Goal: Task Accomplishment & Management: Use online tool/utility

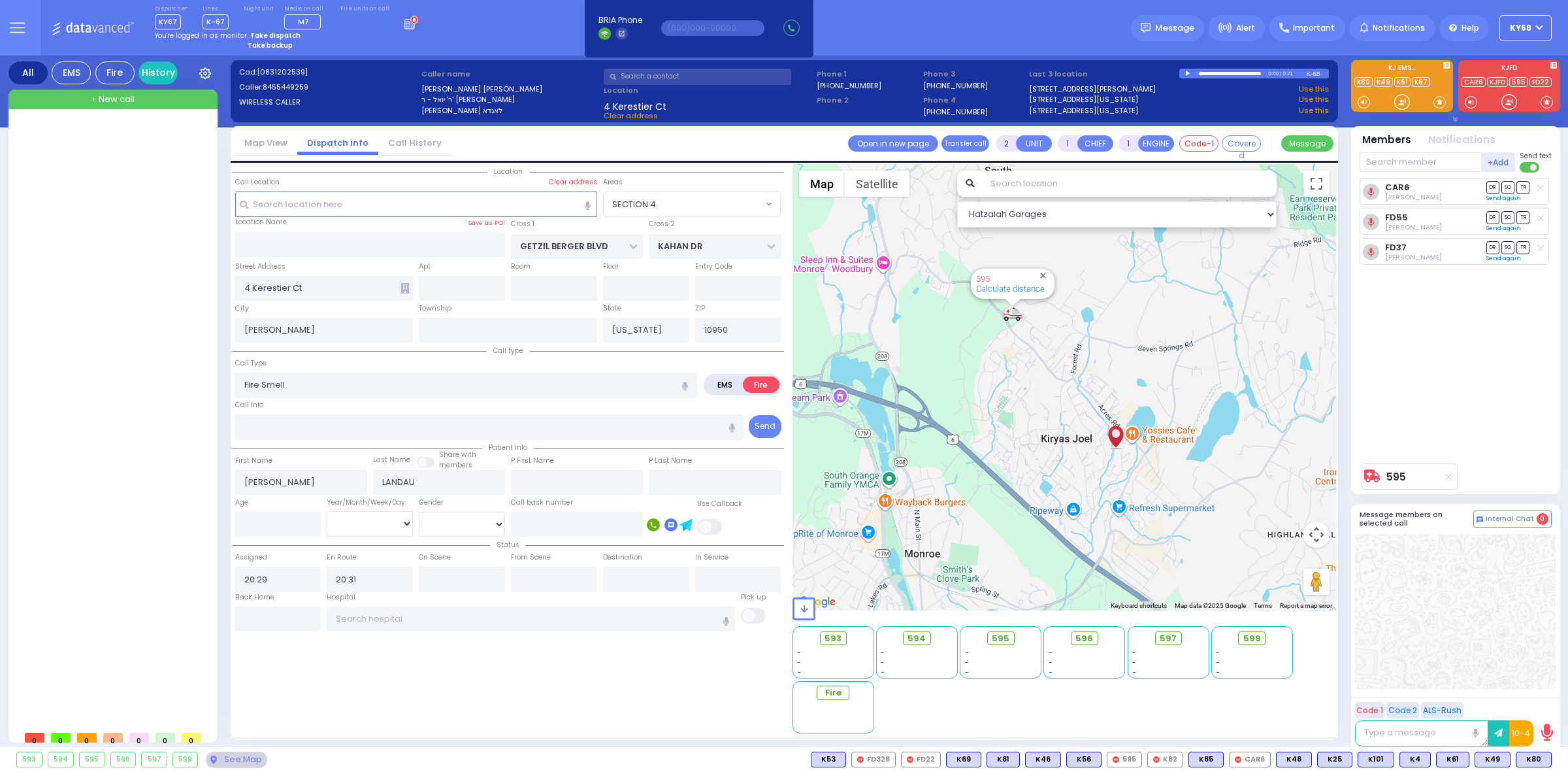
select select "SECTION 4"
select select
click at [269, 34] on strong "Take dispatch" at bounding box center [275, 35] width 50 height 10
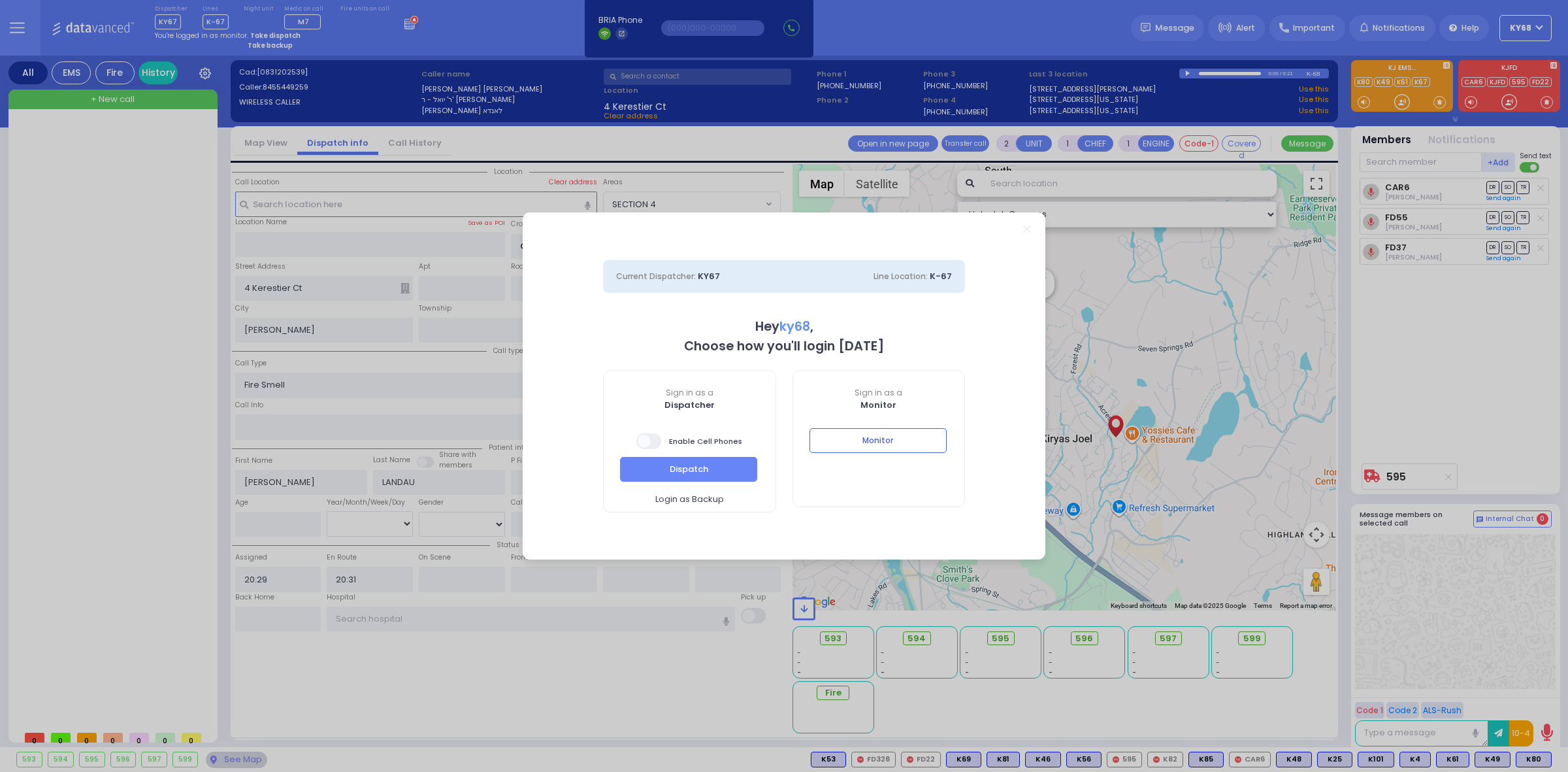
select select "12"
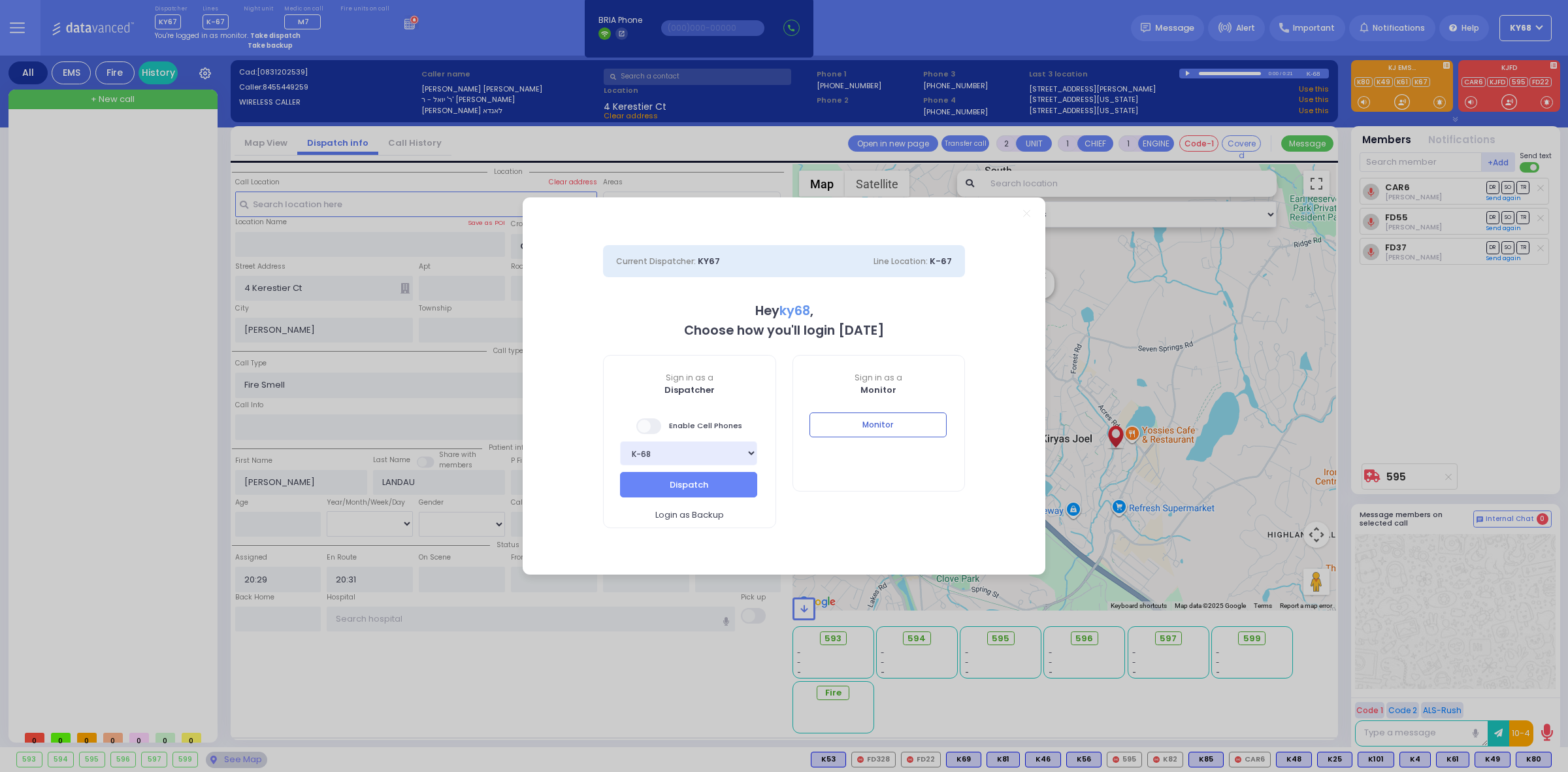
click at [642, 427] on span at bounding box center [649, 426] width 27 height 16
click at [673, 477] on button "Dispatch" at bounding box center [688, 484] width 137 height 25
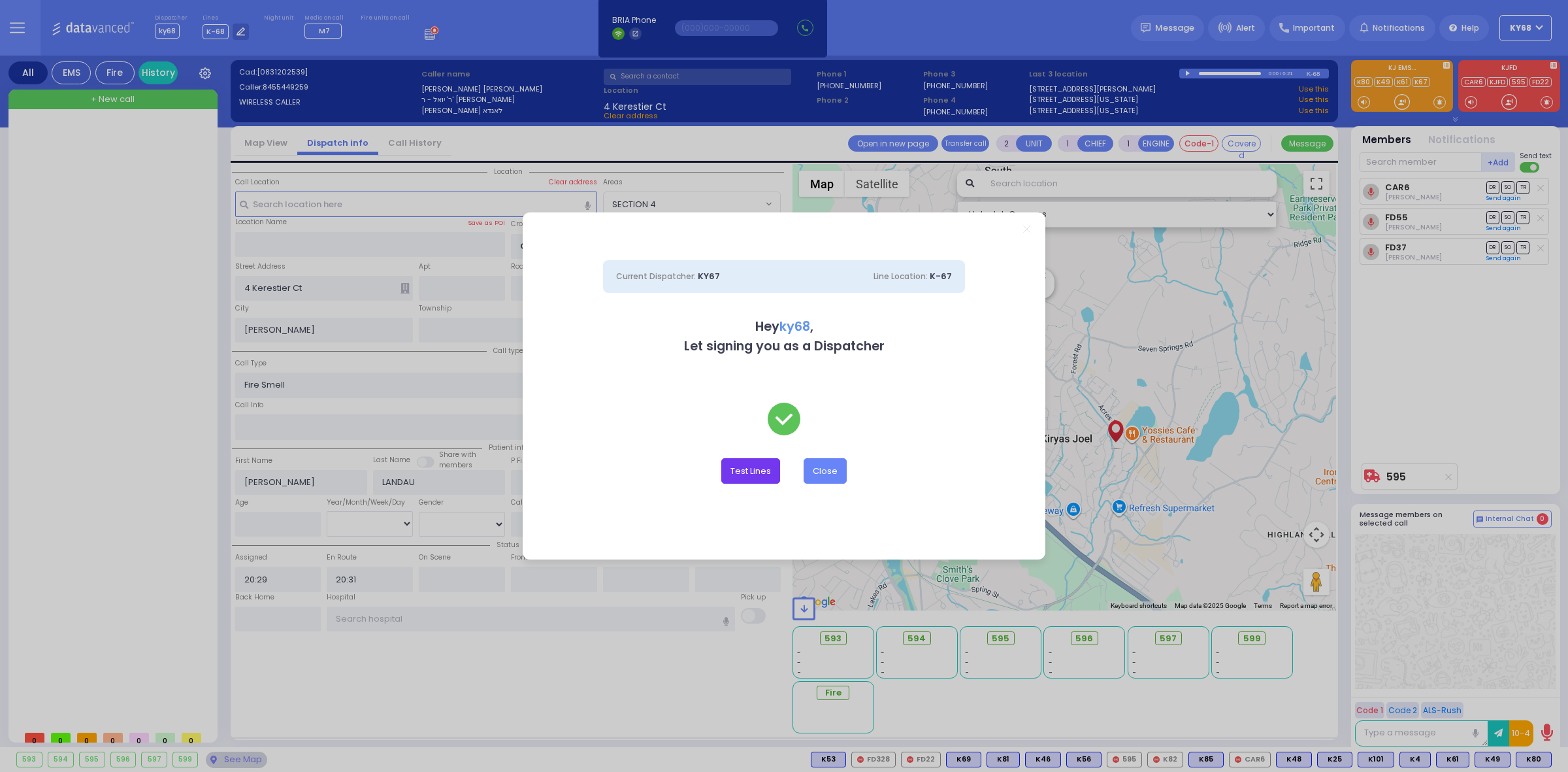
click at [729, 475] on button "Test Lines" at bounding box center [750, 470] width 58 height 25
type input "8457831212"
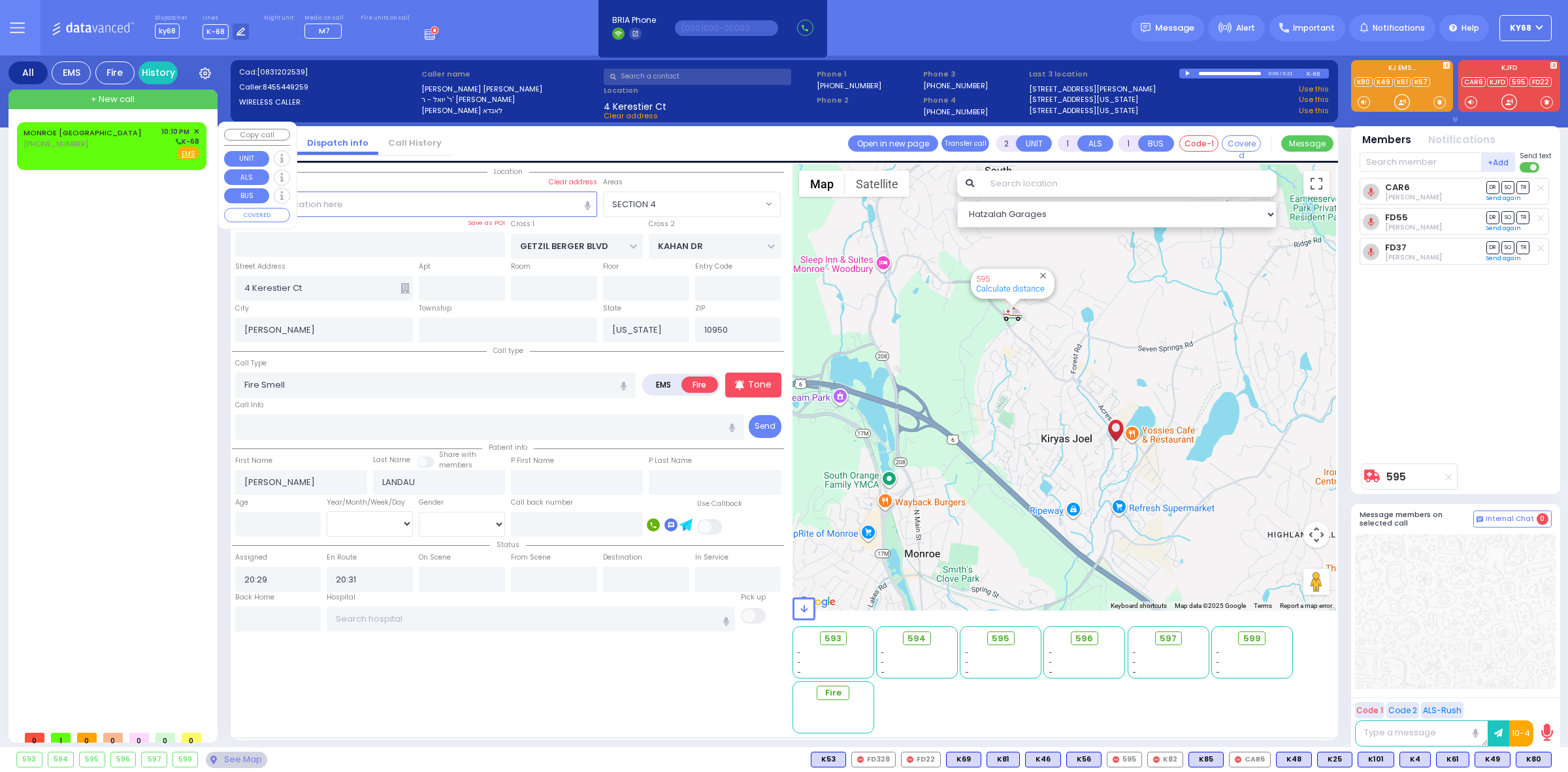
click at [193, 128] on div "10:10 PM ✕" at bounding box center [181, 131] width 39 height 12
click at [196, 129] on span "✕" at bounding box center [196, 131] width 6 height 12
select select
radio input "true"
select select
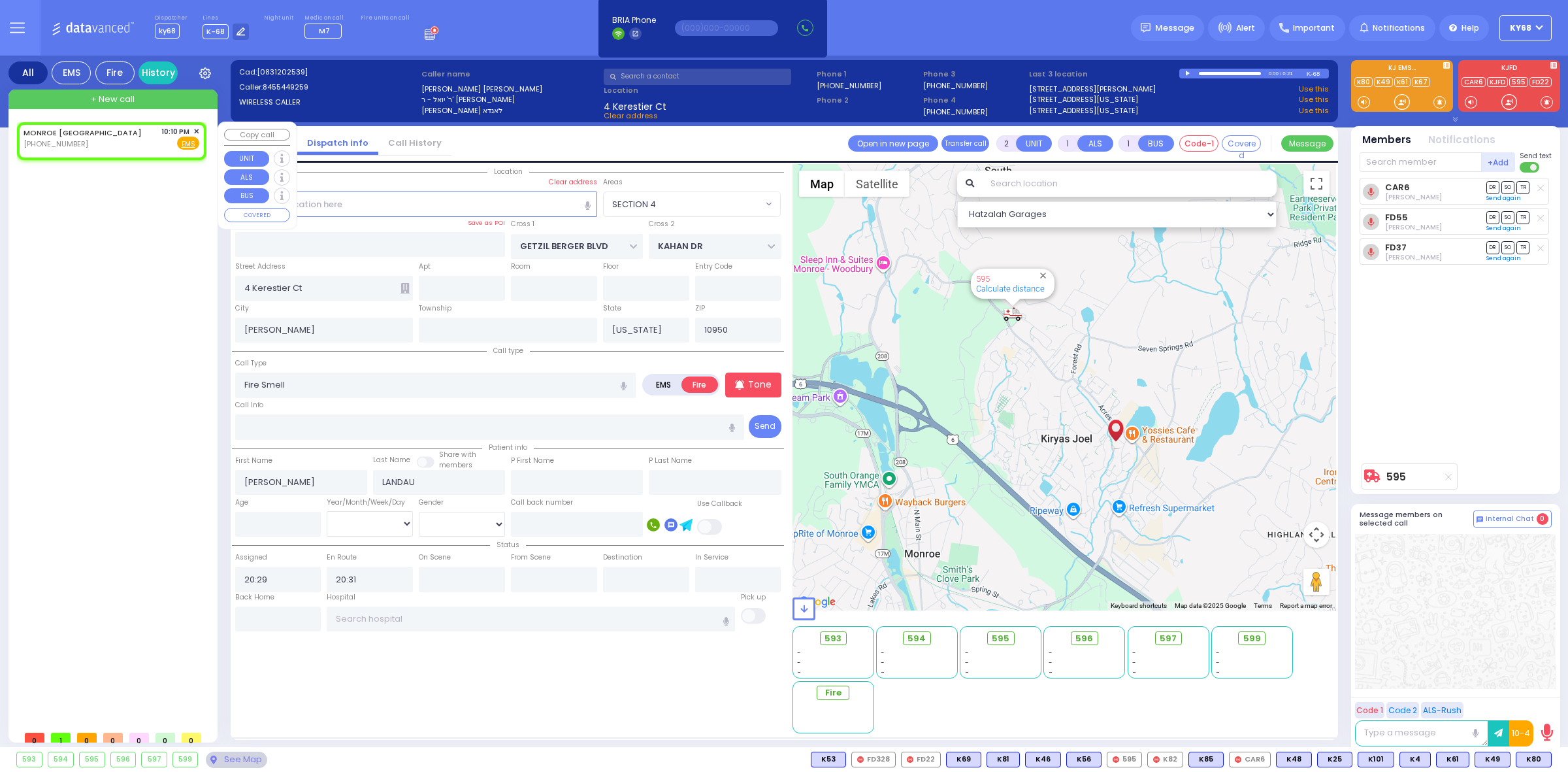
type input "22:10"
select select "Hatzalah Garages"
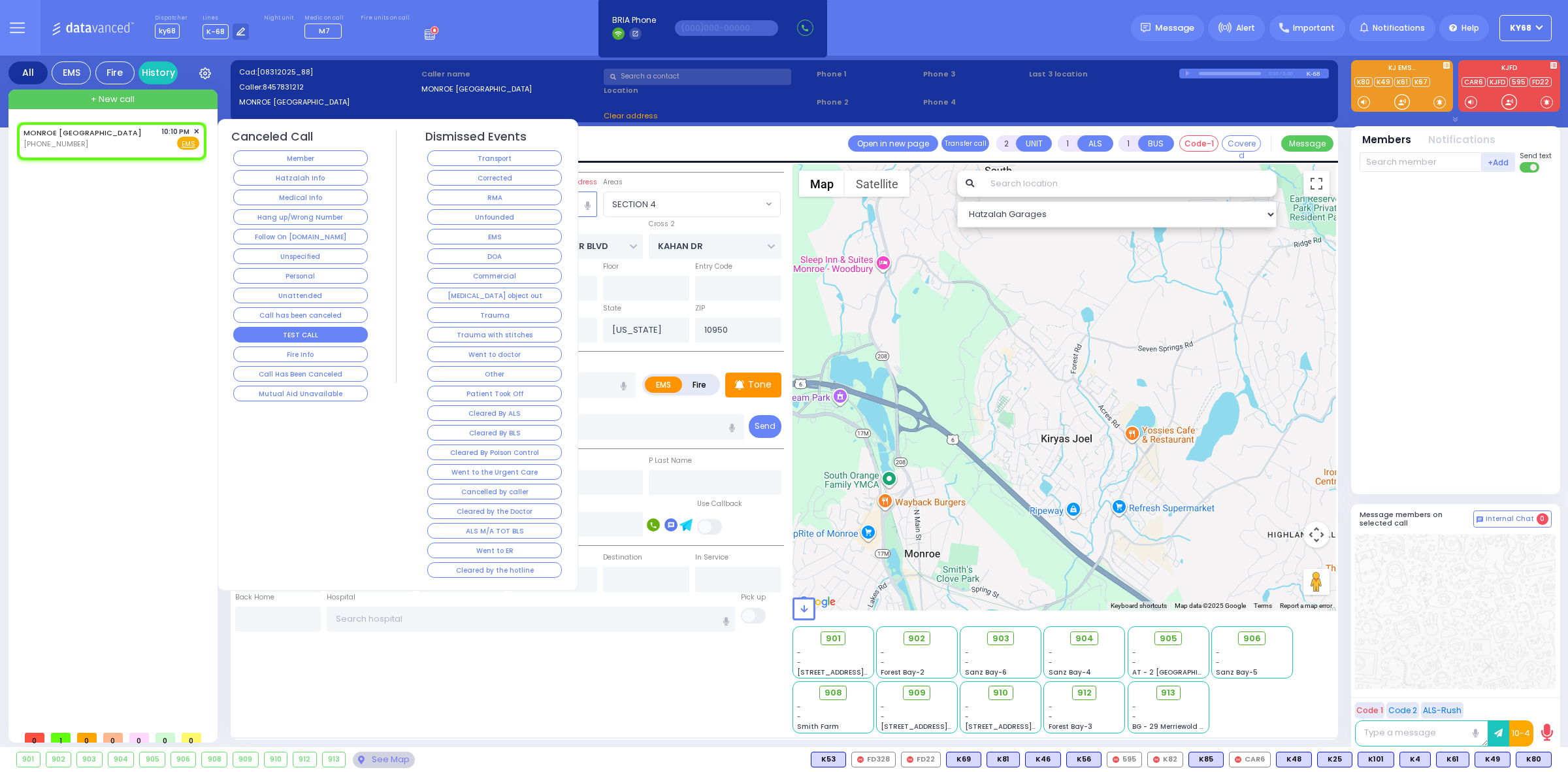
select select
radio input "true"
select select
click at [292, 334] on button "TEST CALL" at bounding box center [301, 335] width 135 height 16
select select "Hatzalah Garages"
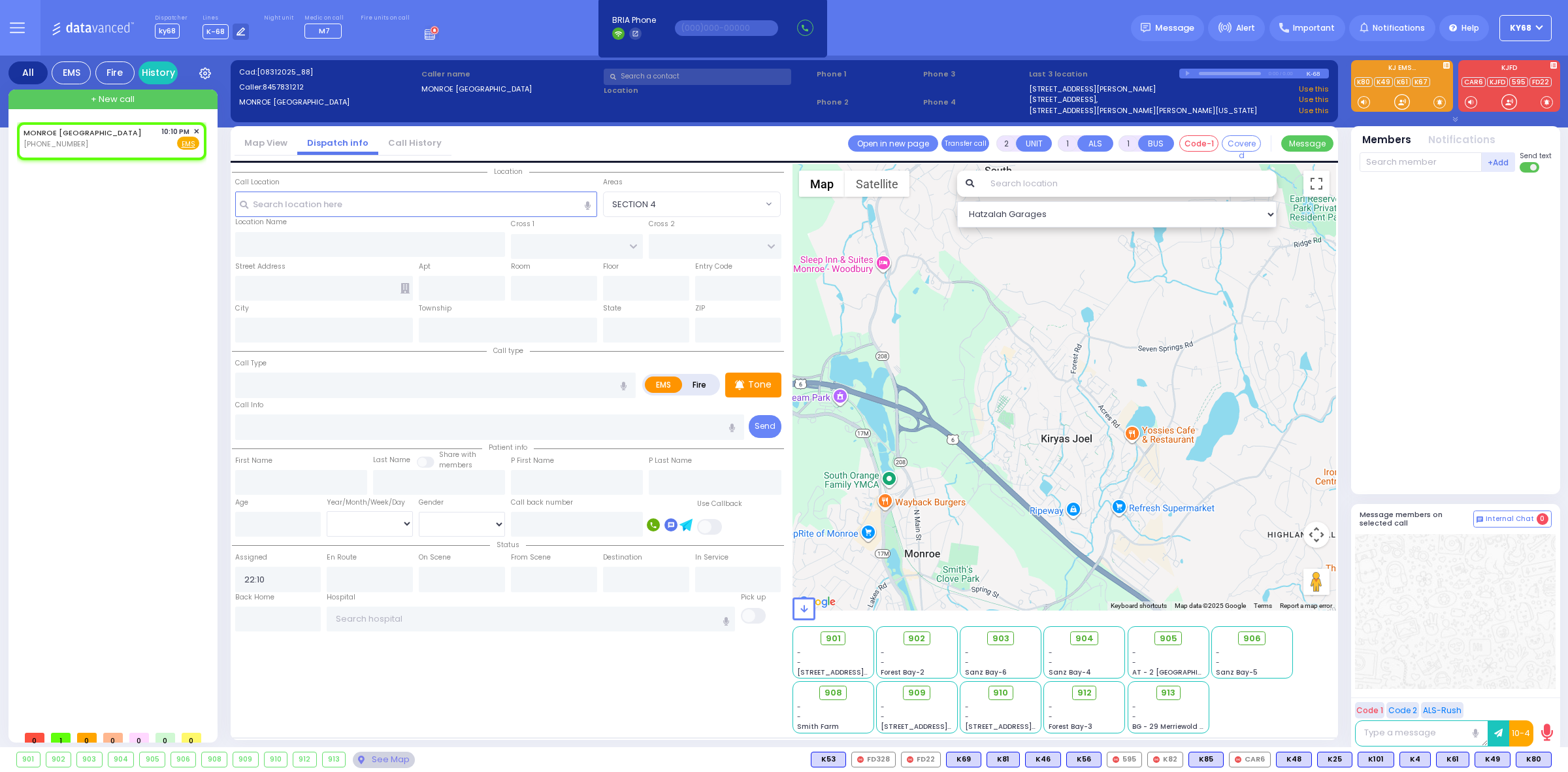
select select
radio input "true"
select select
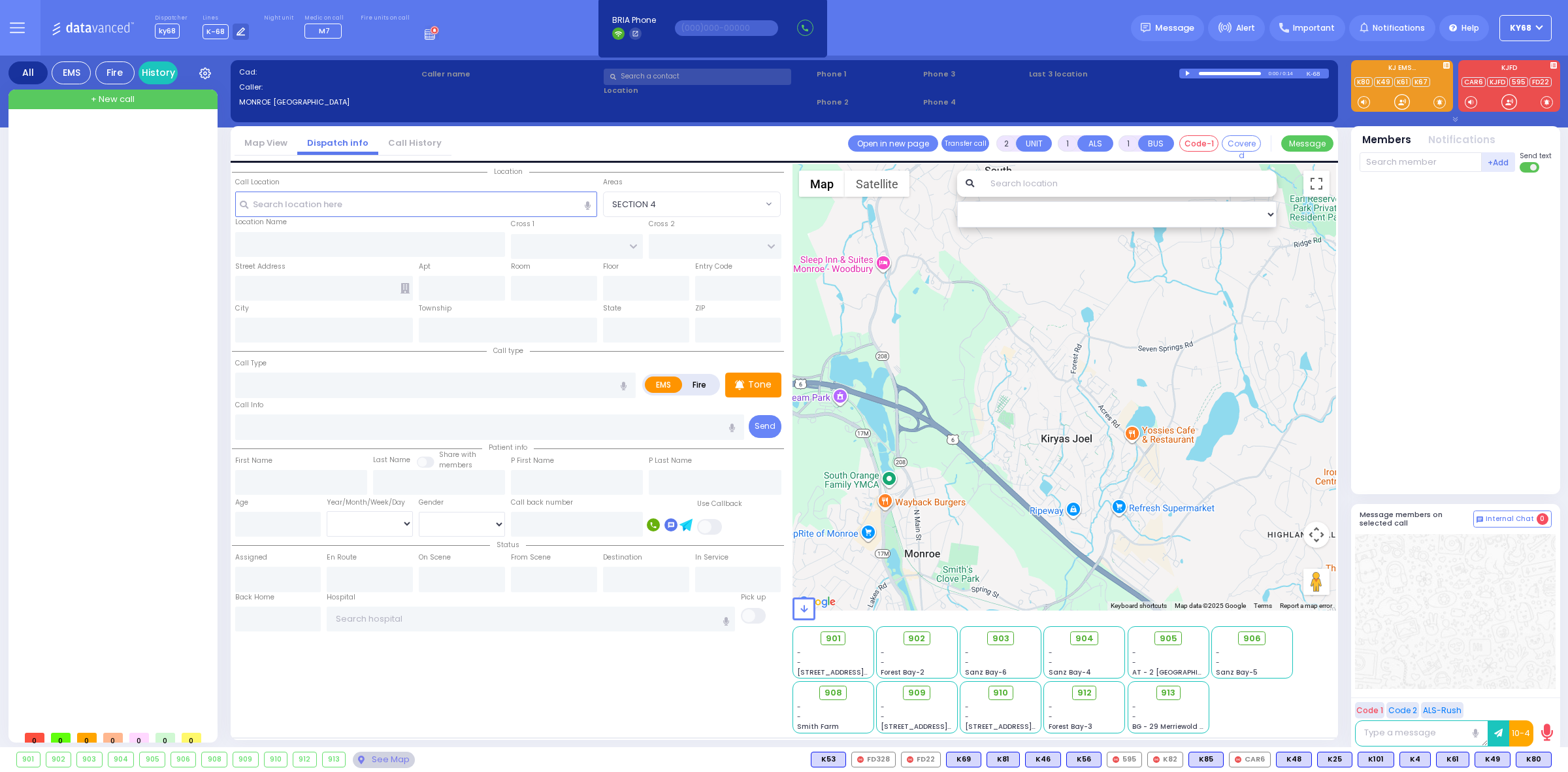
click at [1413, 466] on div at bounding box center [1455, 334] width 192 height 312
click at [1460, 284] on div at bounding box center [1455, 334] width 192 height 312
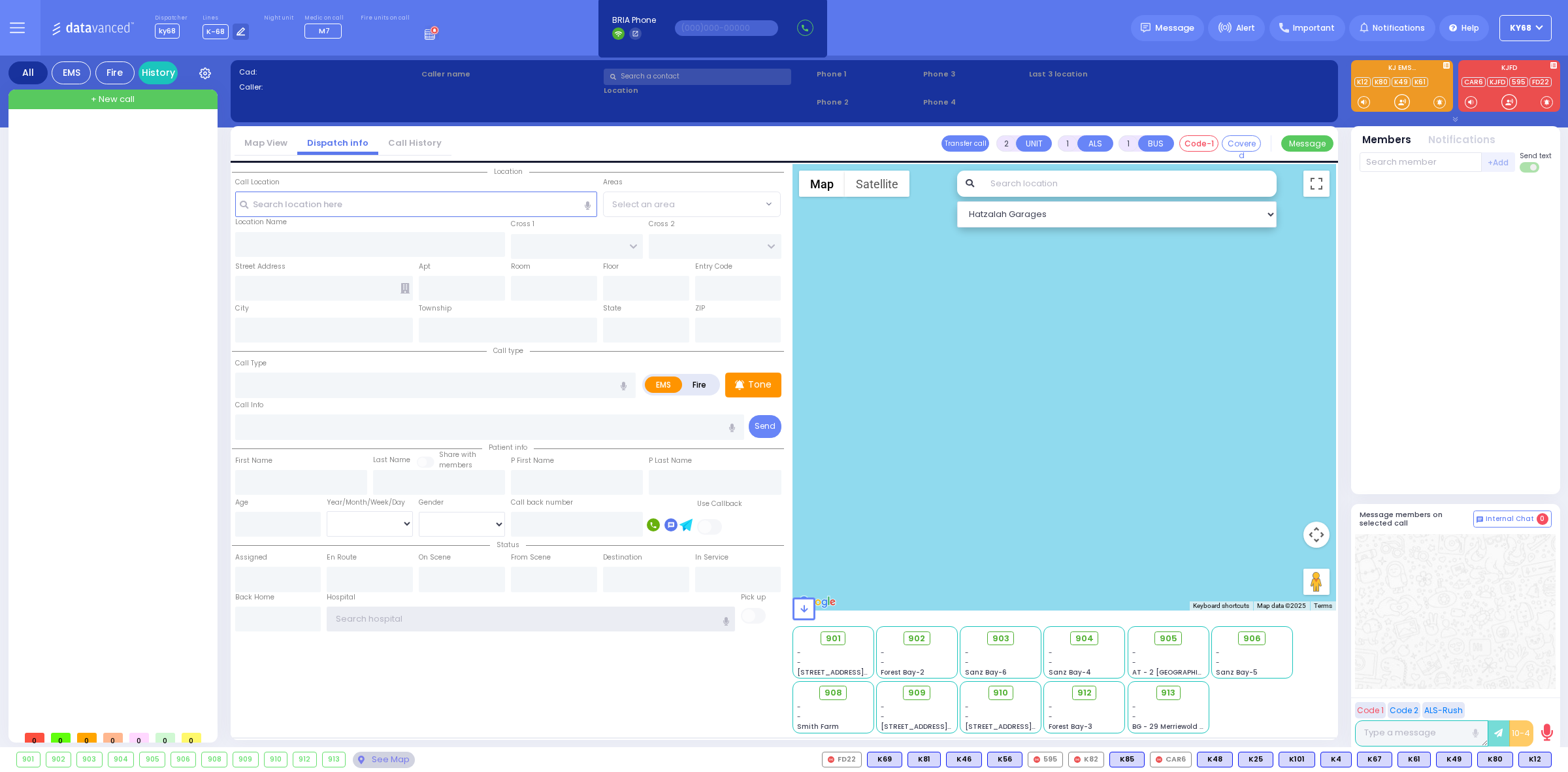
type input "ky68"
click at [76, 317] on div at bounding box center [114, 423] width 195 height 602
type input "ky68"
click at [629, 30] on rect "button" at bounding box center [635, 34] width 13 height 13
click at [995, 24] on div "Dispatcher ky68 shift has started. Are you ? Lines K-68" at bounding box center [784, 27] width 1568 height 56
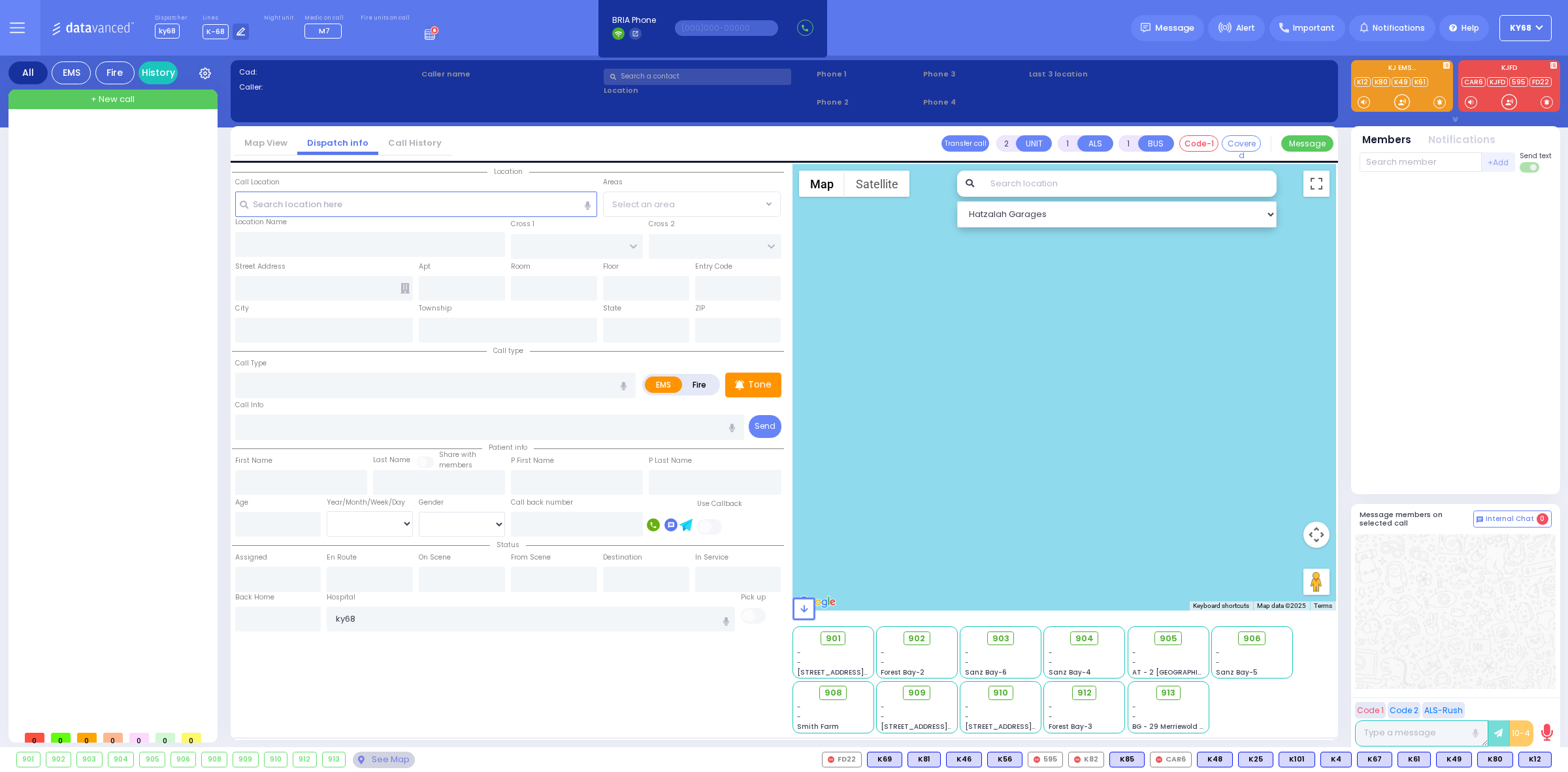
click at [1484, 371] on div at bounding box center [1455, 334] width 192 height 312
click at [1457, 368] on div at bounding box center [1455, 334] width 192 height 312
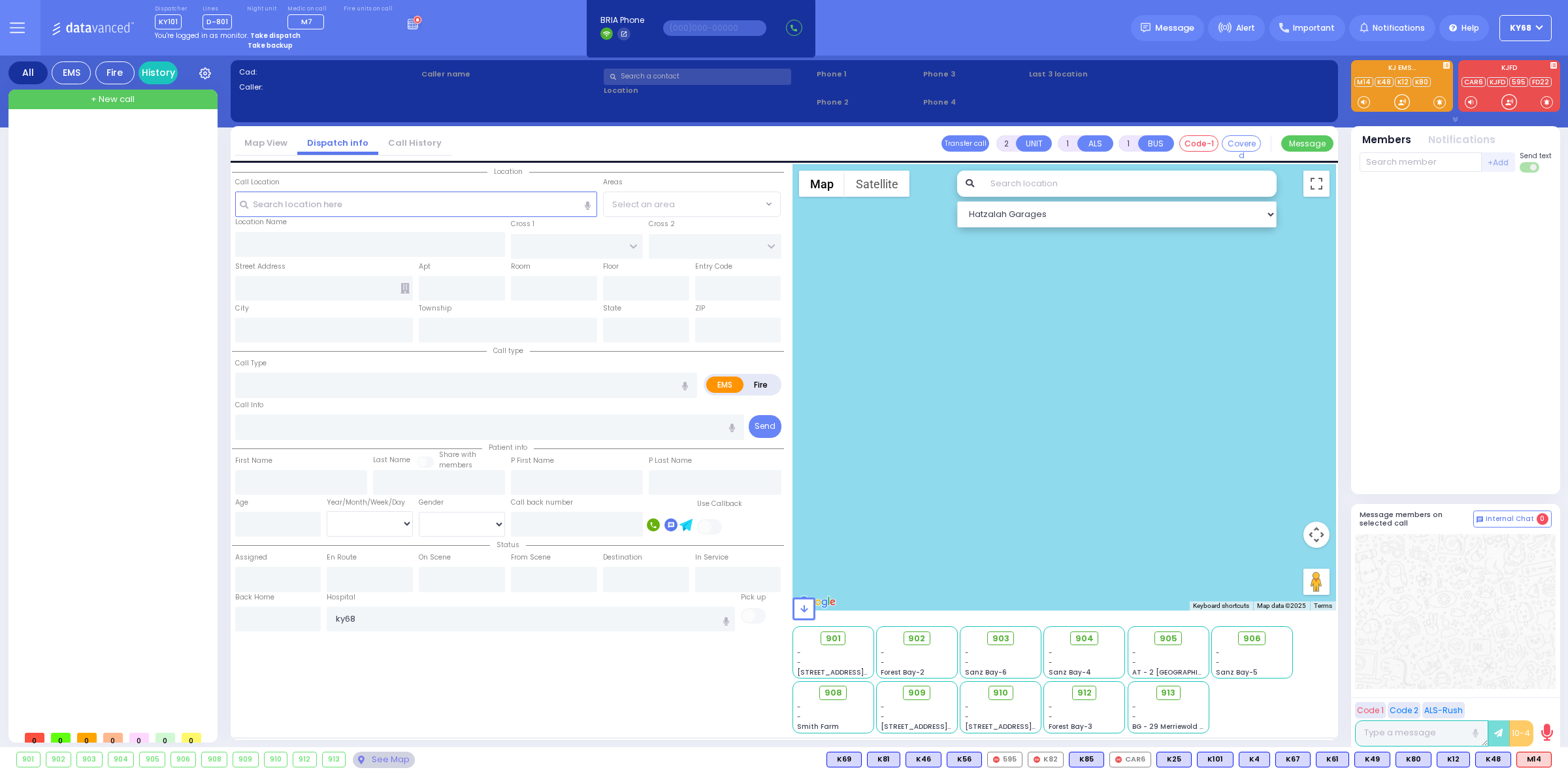
select select
radio input "true"
type input "LIPA"
type input "[PERSON_NAME]"
select select
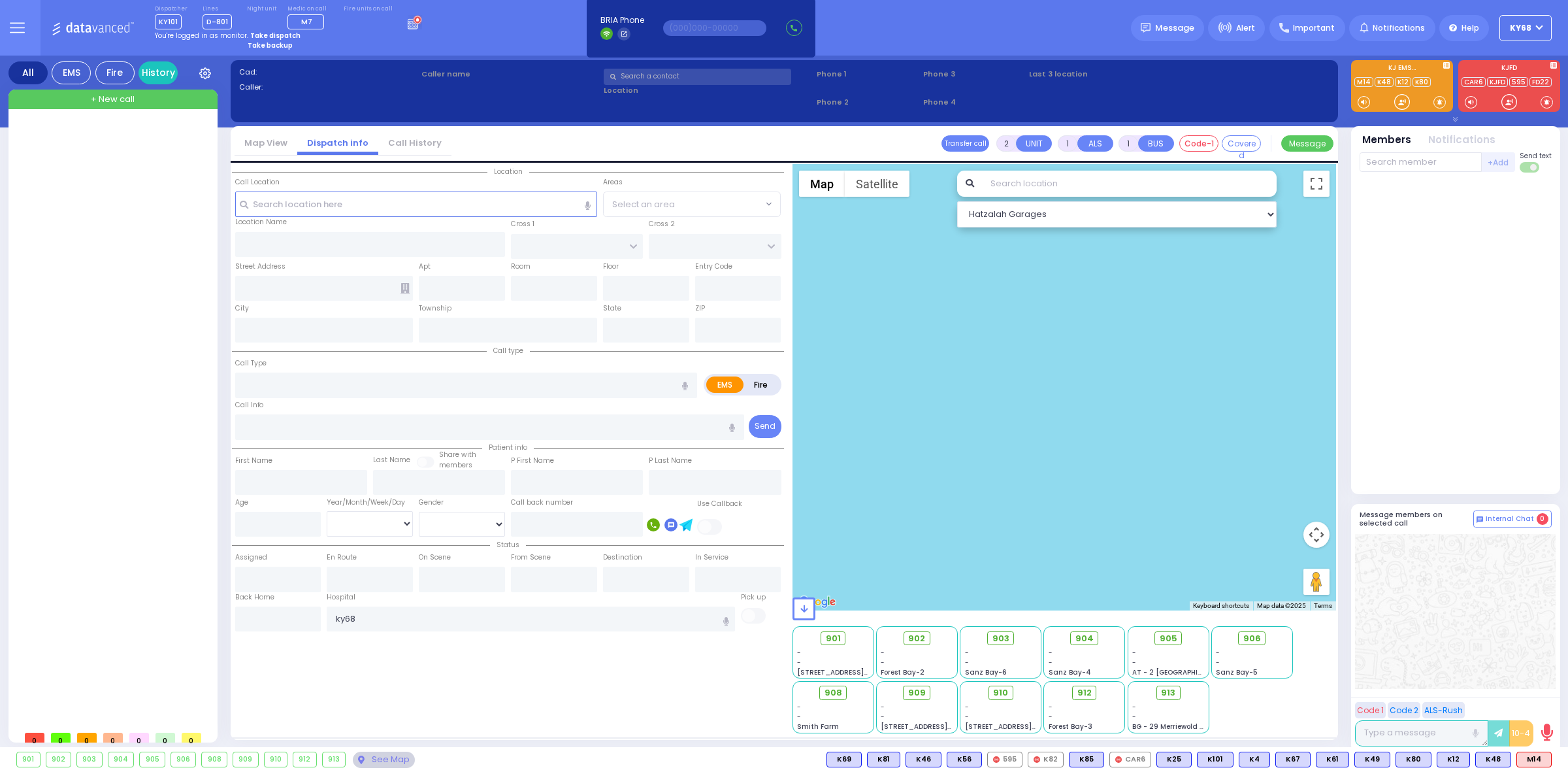
type input "22:35"
select select
radio input "true"
select select
select select "Hatzalah Garages"
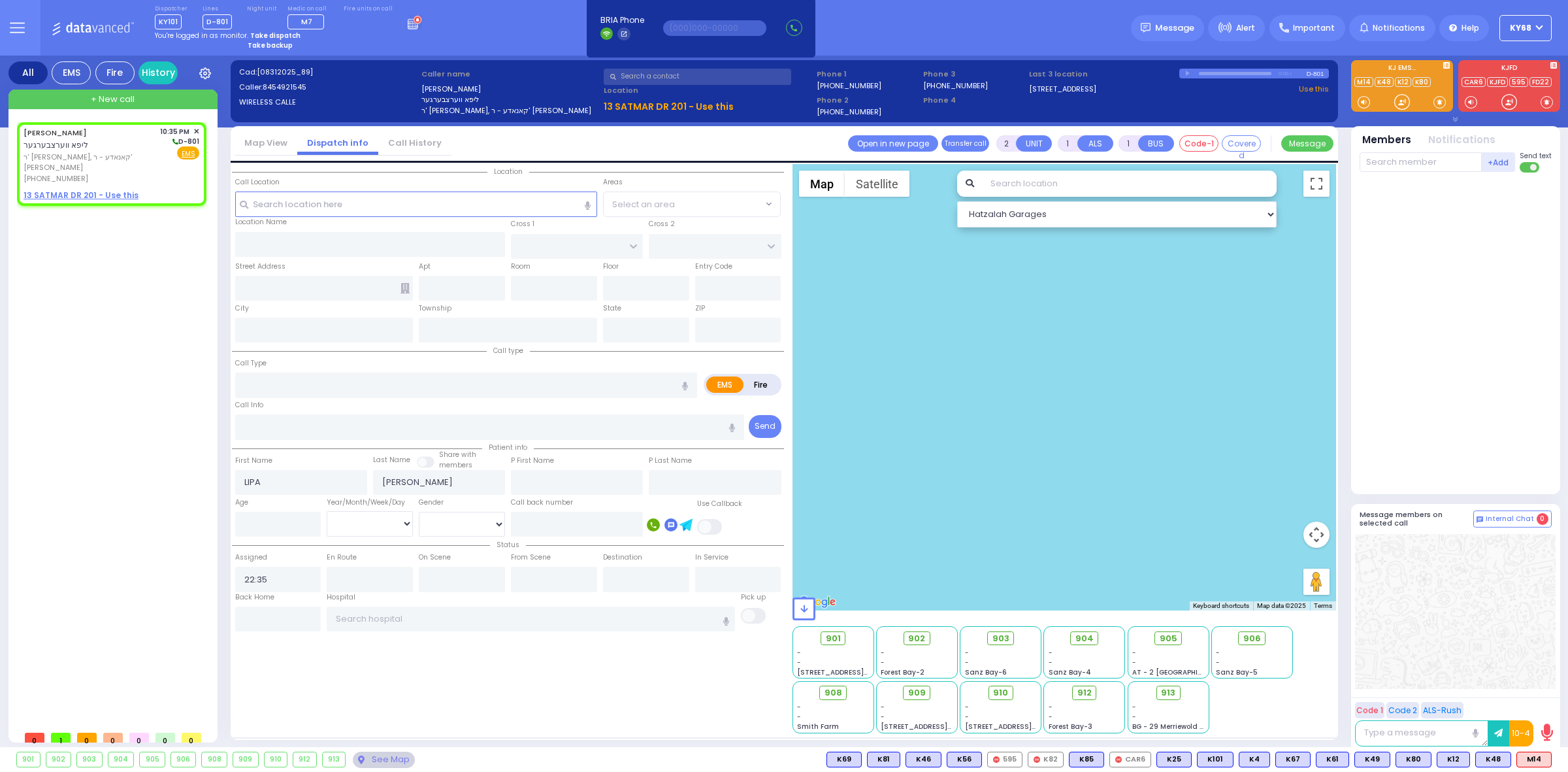
select select
radio input "true"
select select
type input "[GEOGRAPHIC_DATA]"
type input "[PERSON_NAME] DR"
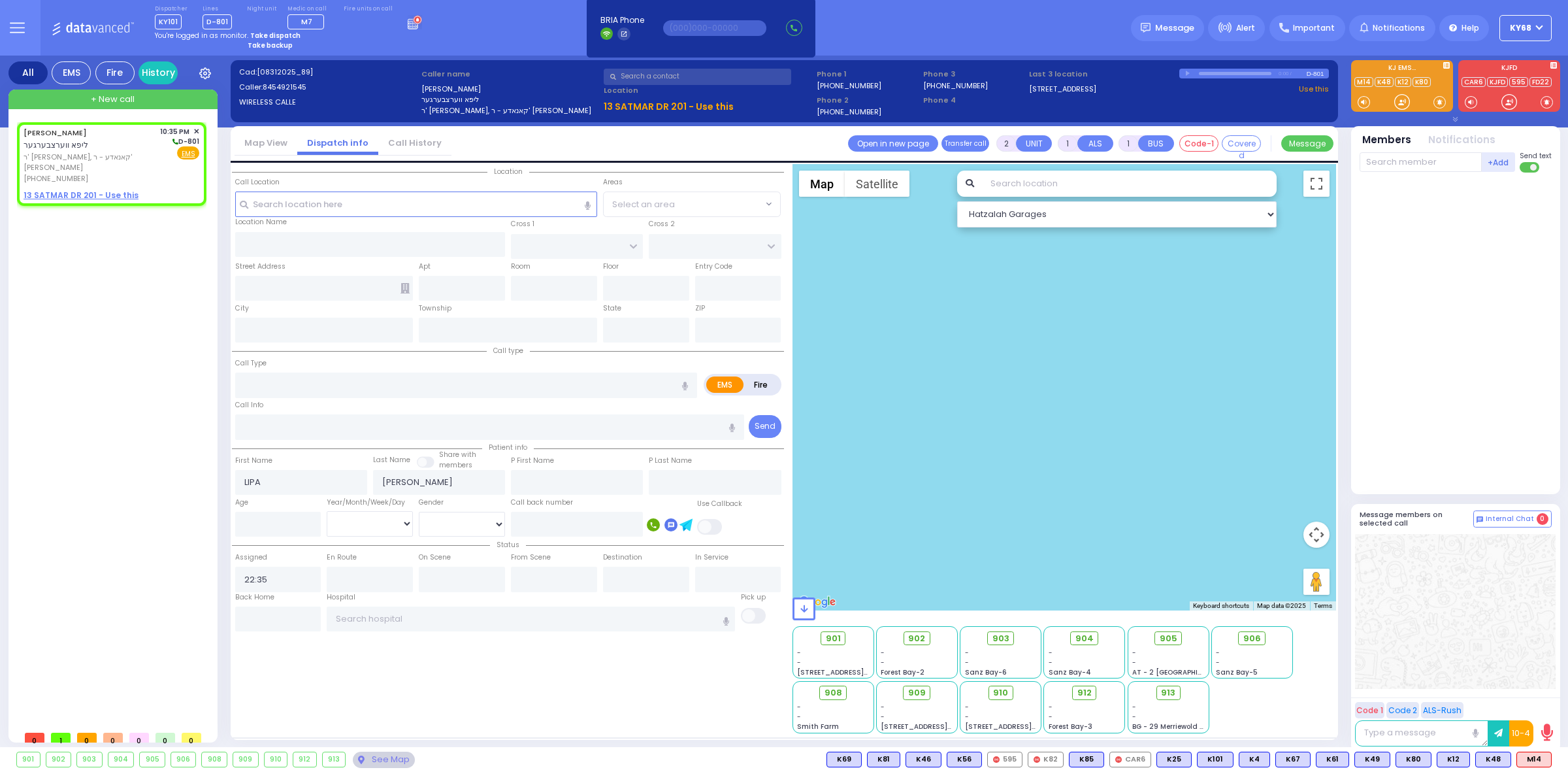
type input "5 [PERSON_NAME] Drive"
type input "[PERSON_NAME]"
type input "[US_STATE]"
type input "10950"
radio input "false"
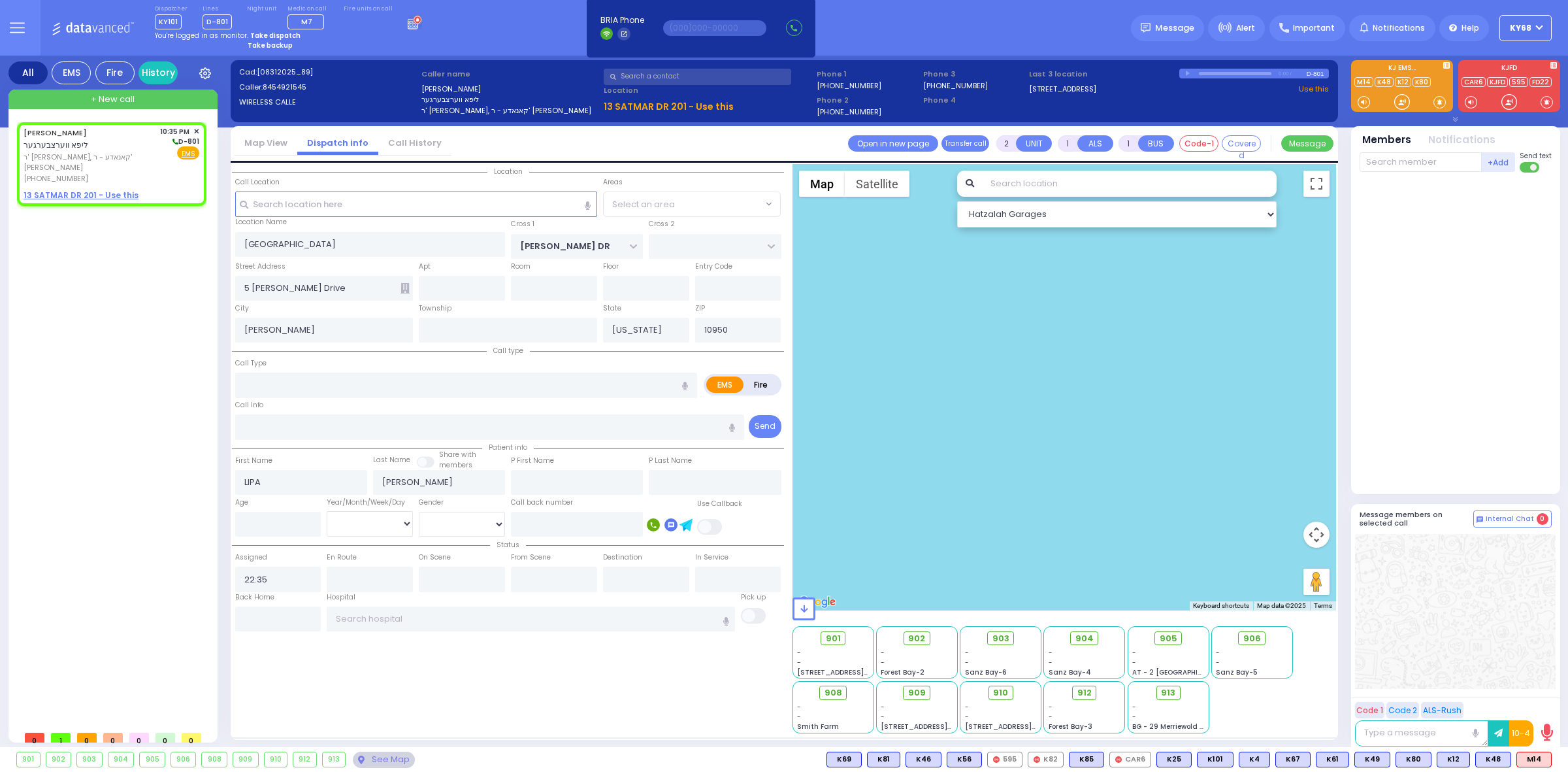
radio input "true"
select select
radio input "true"
select select
type input "panel box smoke"
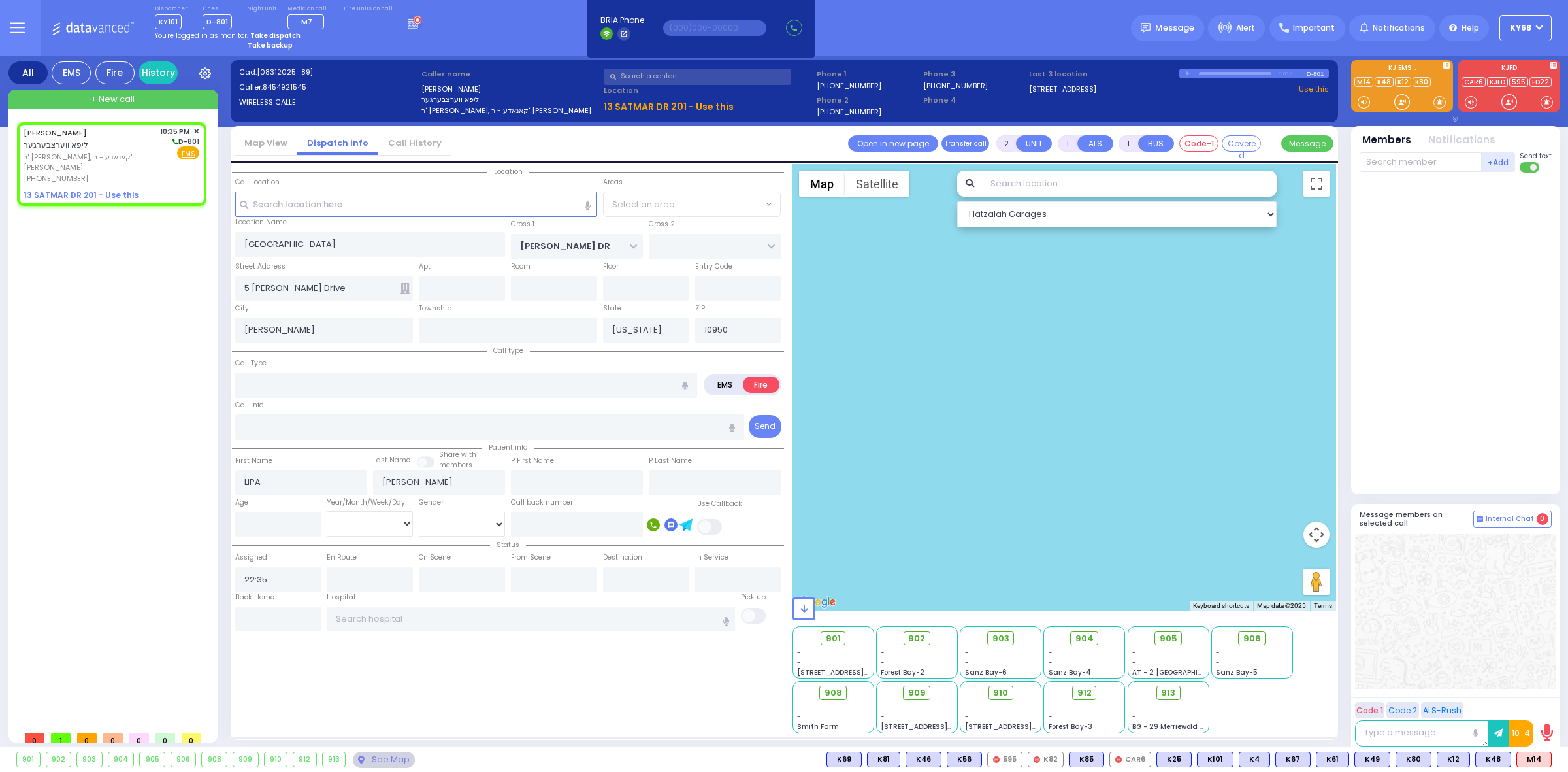
radio input "true"
select select
select select "SECTION 4"
select select "Hatzalah Garages"
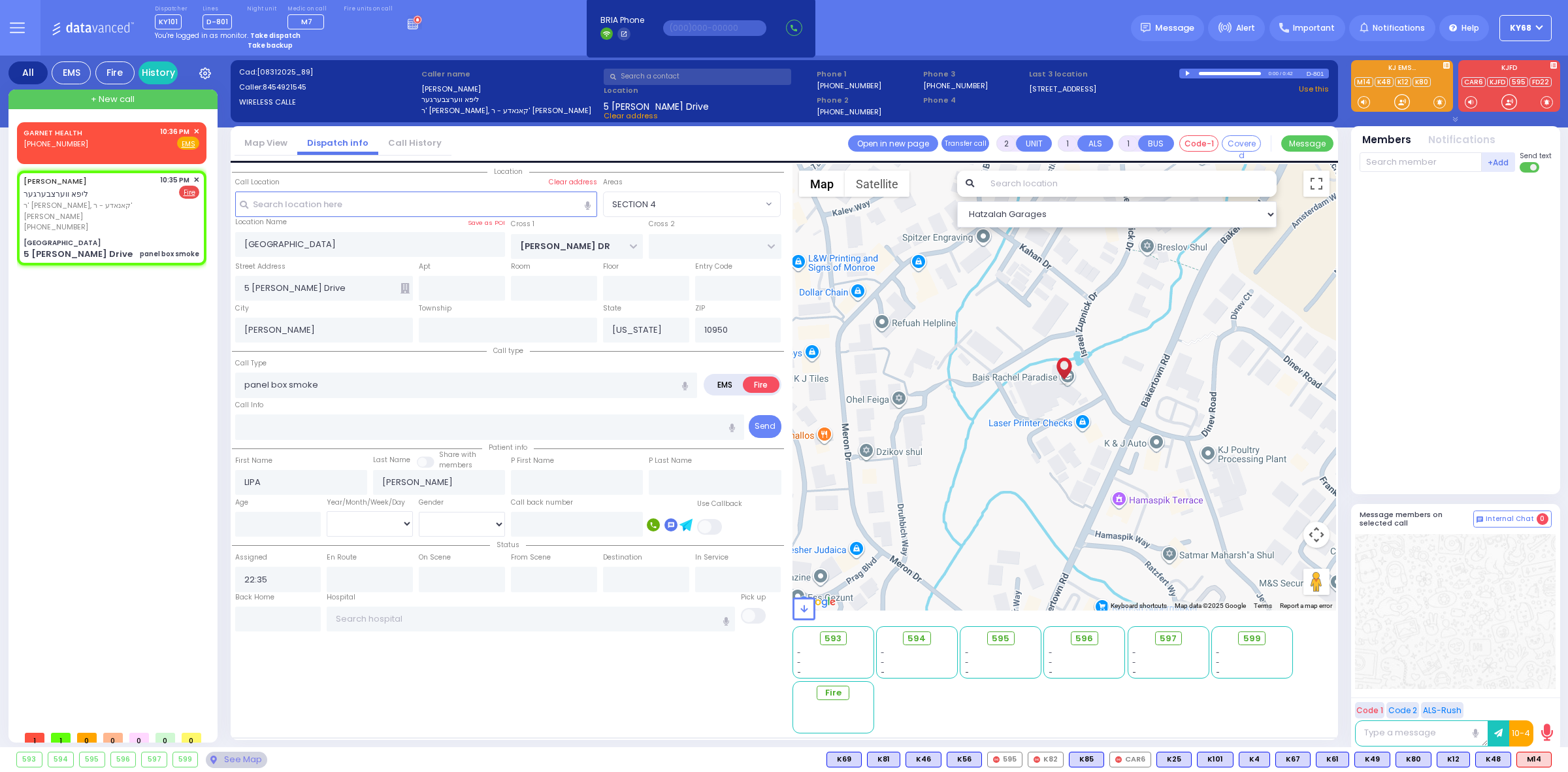
select select
radio input "true"
select select
select select "SECTION 4"
select select "Hatzalah Garages"
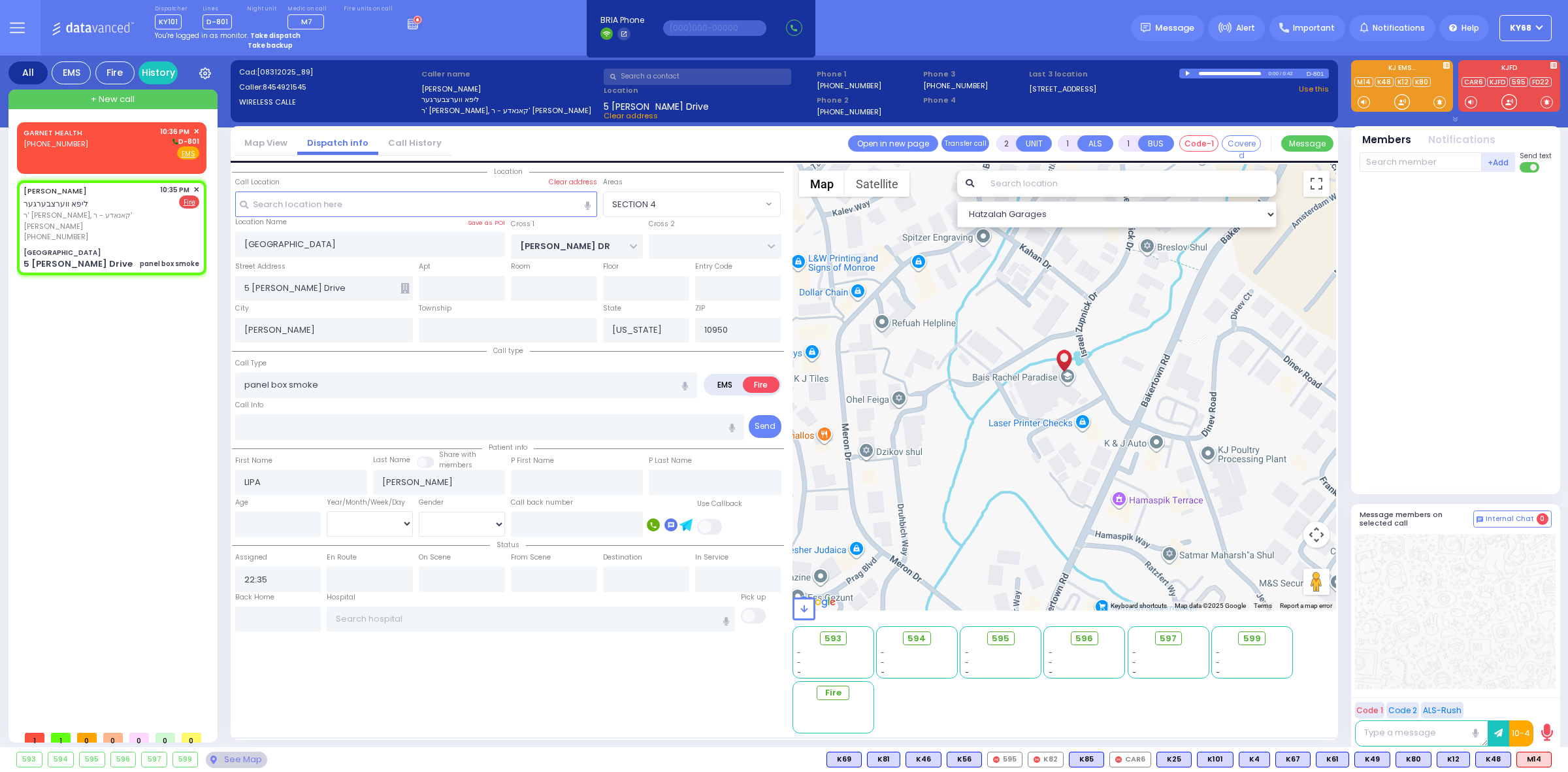
select select
radio input "true"
select select
type input "22:36"
select select "Hatzalah Garages"
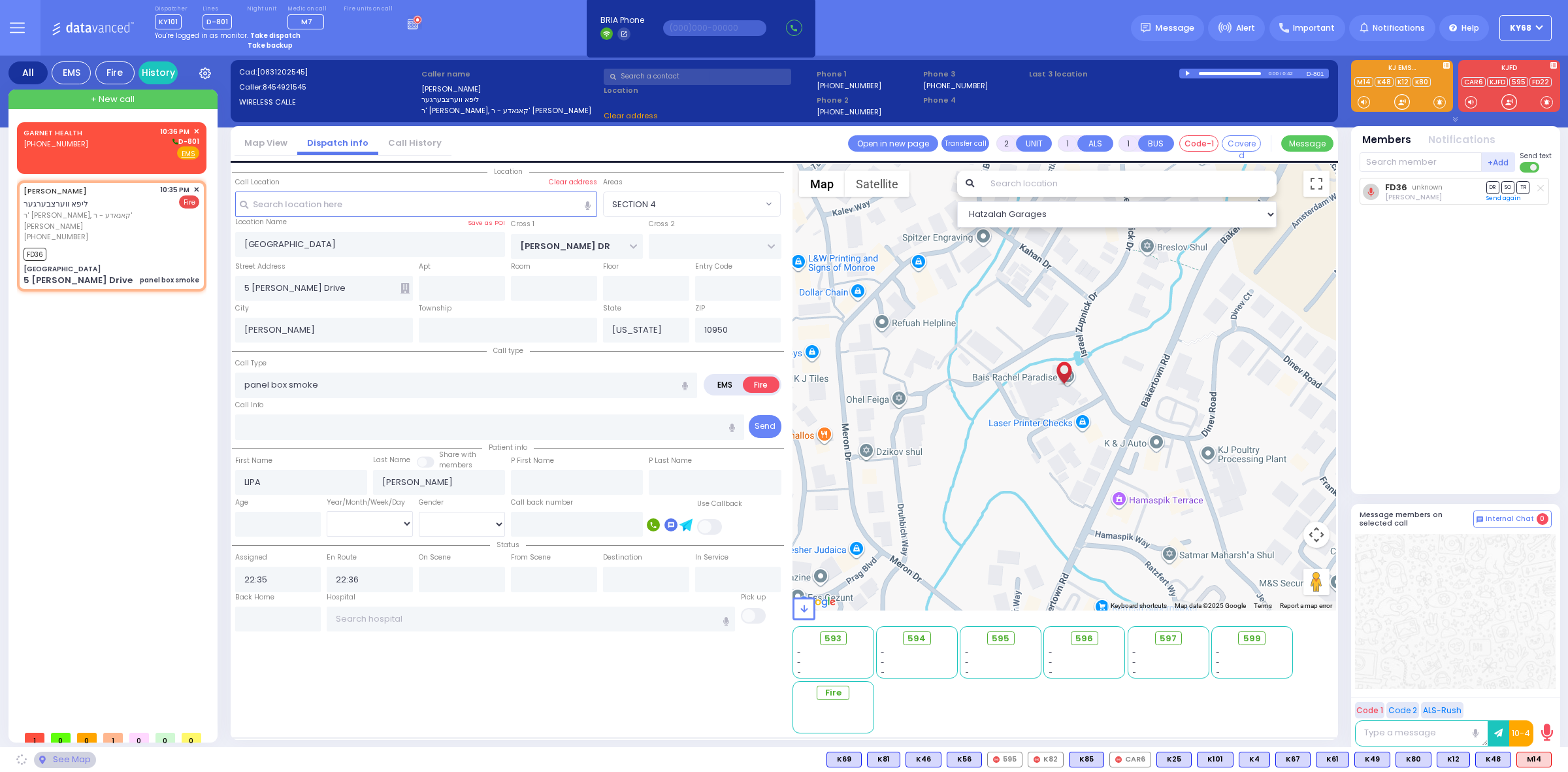
select select "SECTION 4"
select select
radio input "true"
select select
select select "SECTION 4"
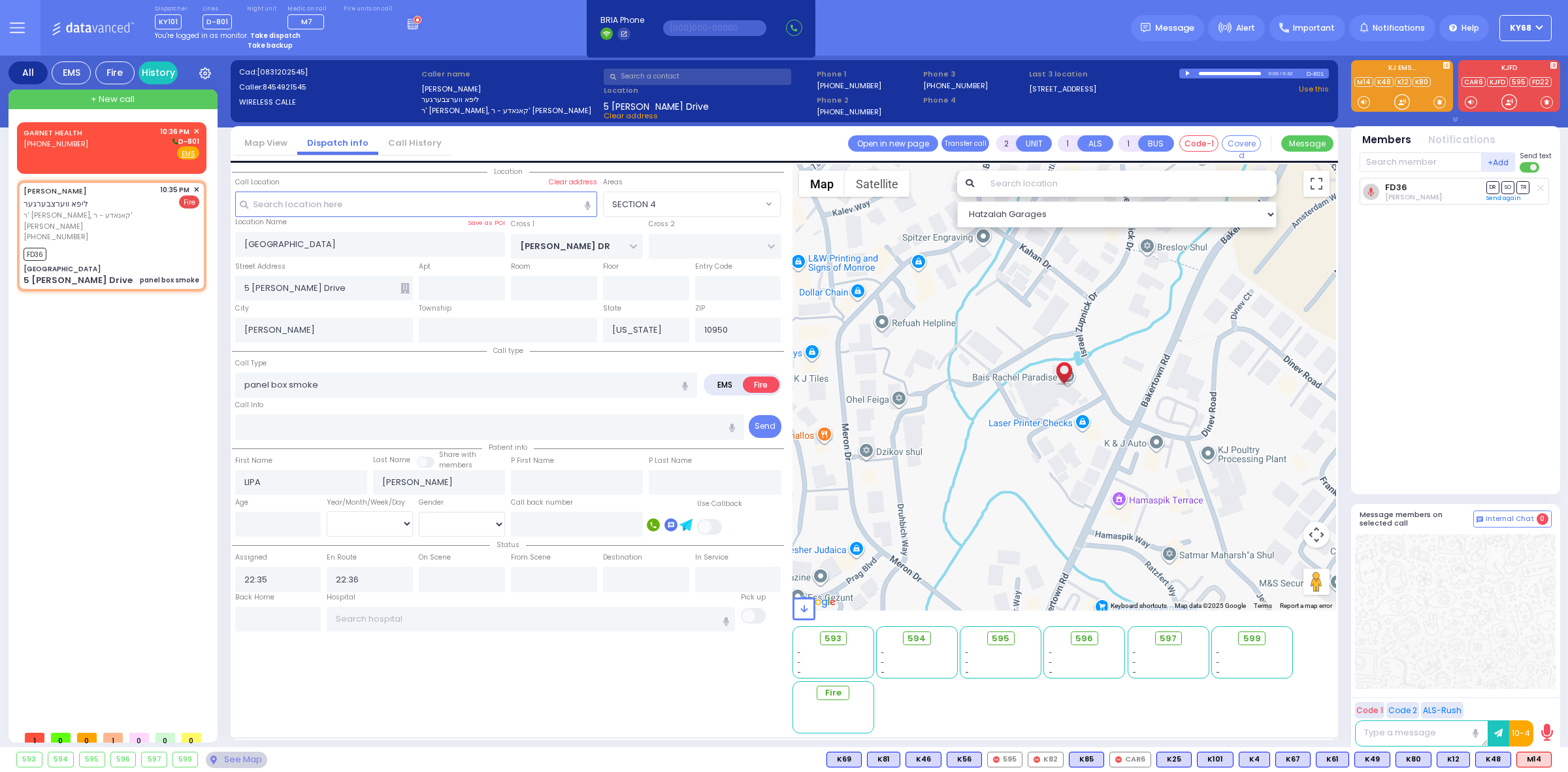
select select "Hatzalah Garages"
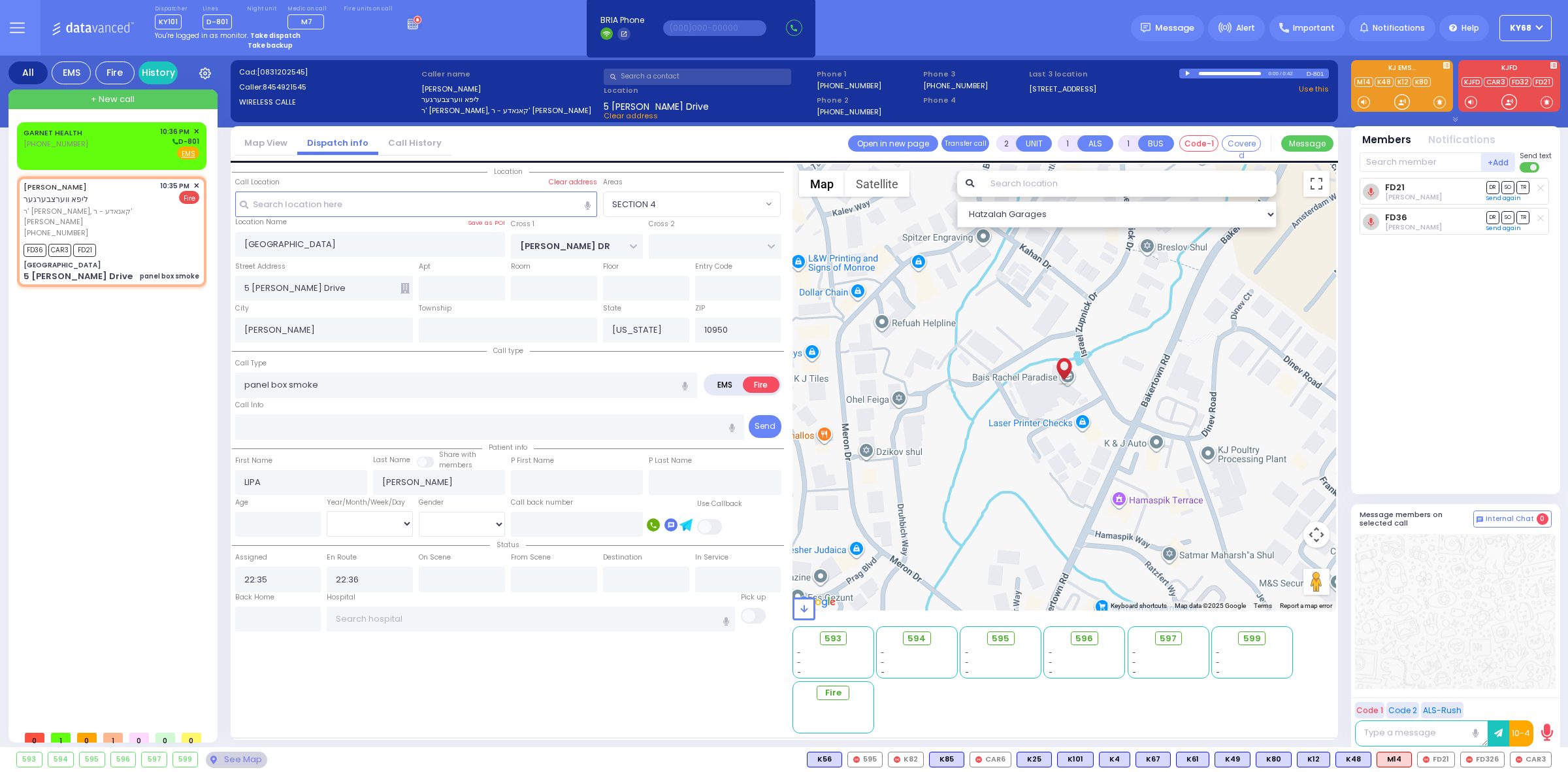
select select
radio input "true"
select select
select select "SECTION 4"
select select "Hatzalah Garages"
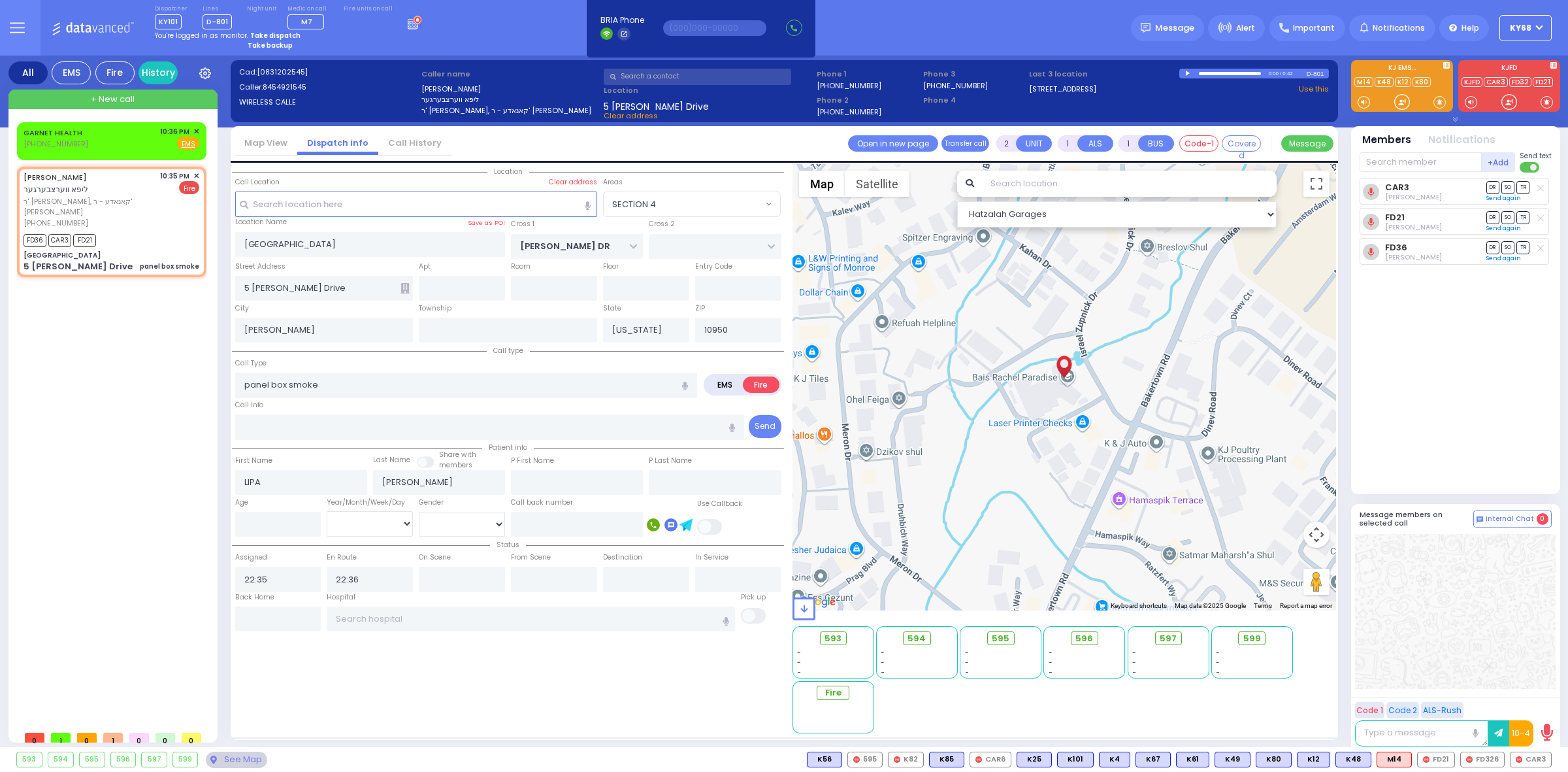
select select
radio input "true"
select select
radio input "true"
select select
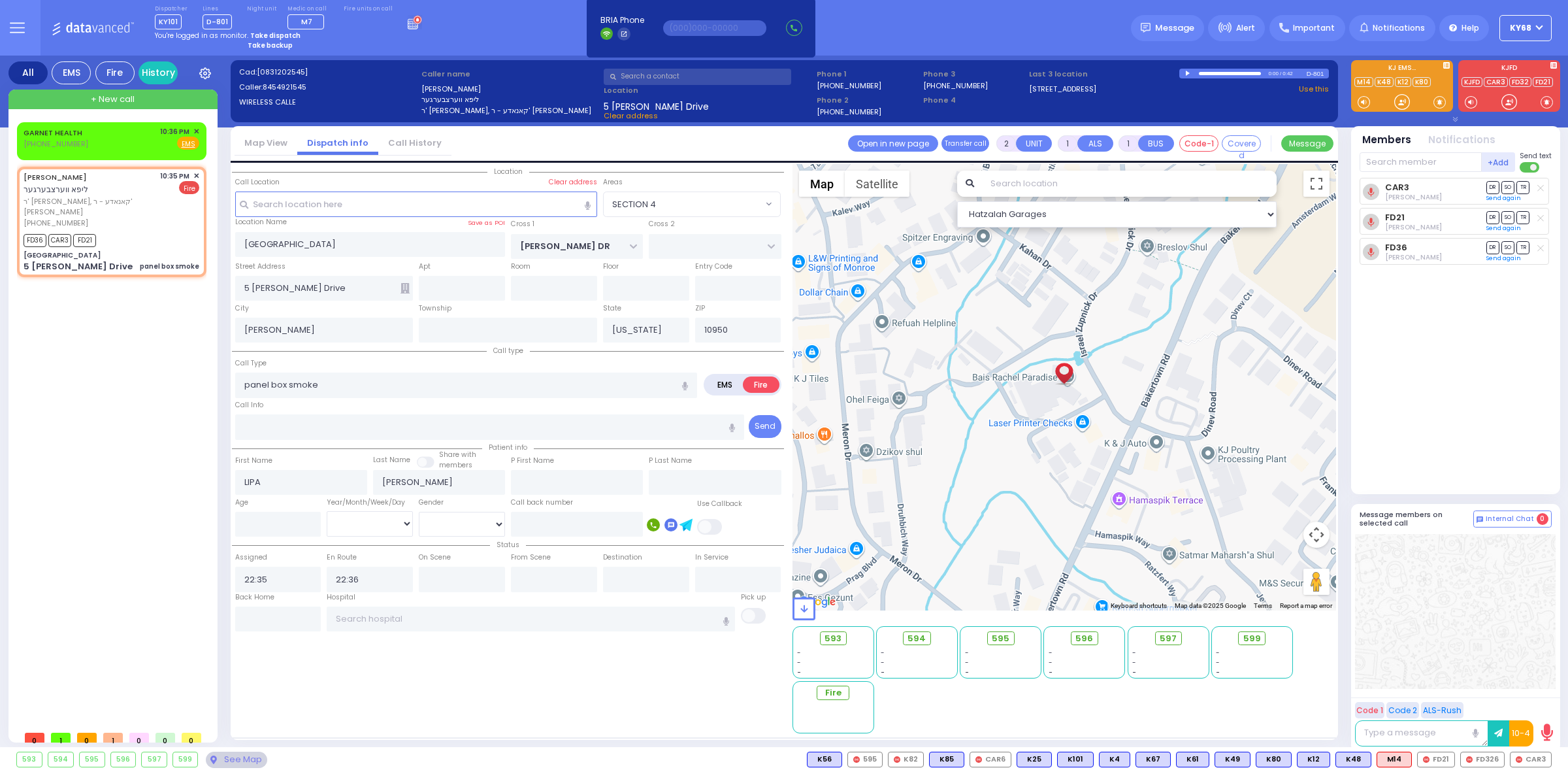
select select "SECTION 4"
select select "Hatzalah Garages"
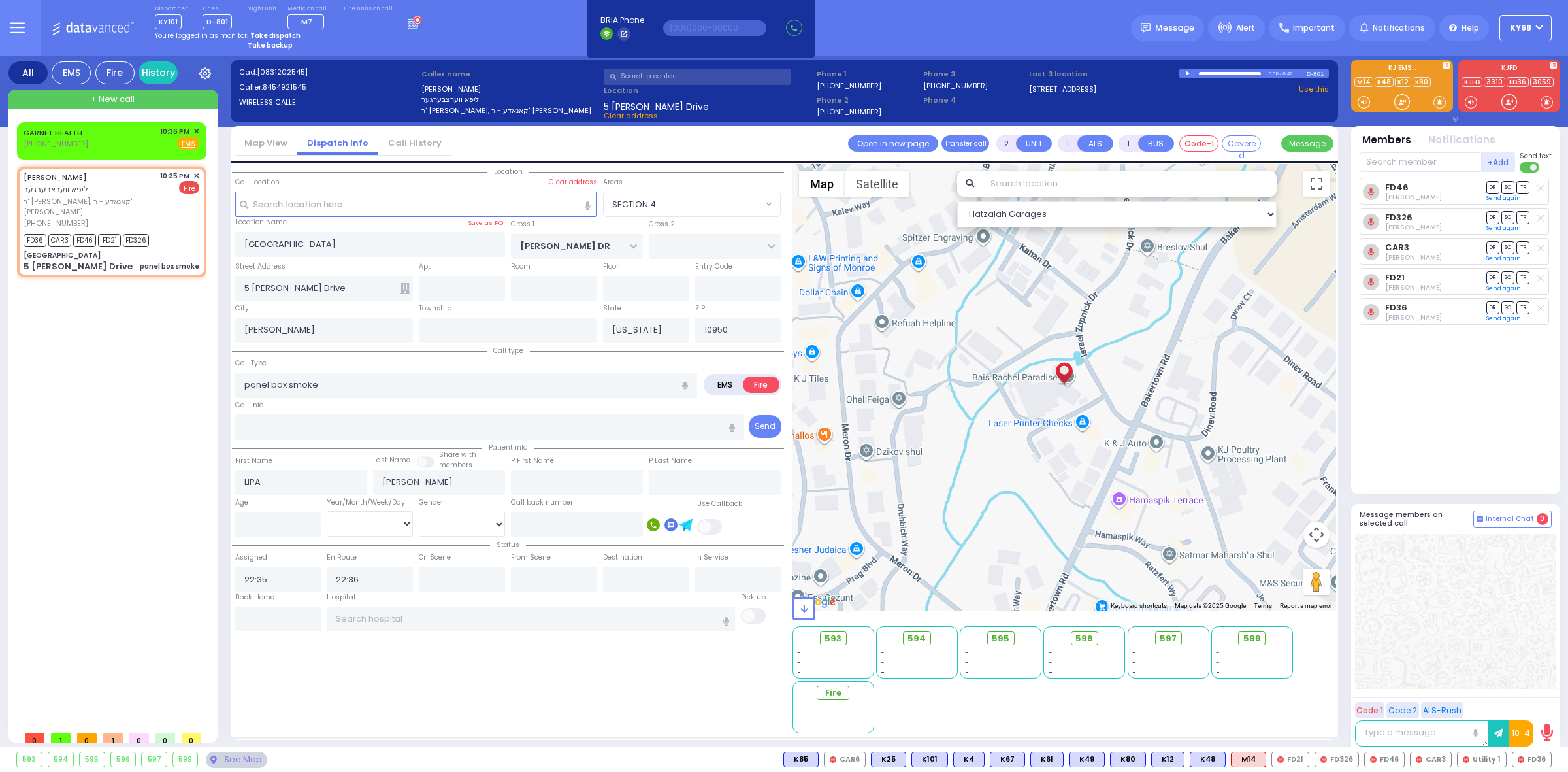
select select
radio input "true"
select select
radio input "true"
select select
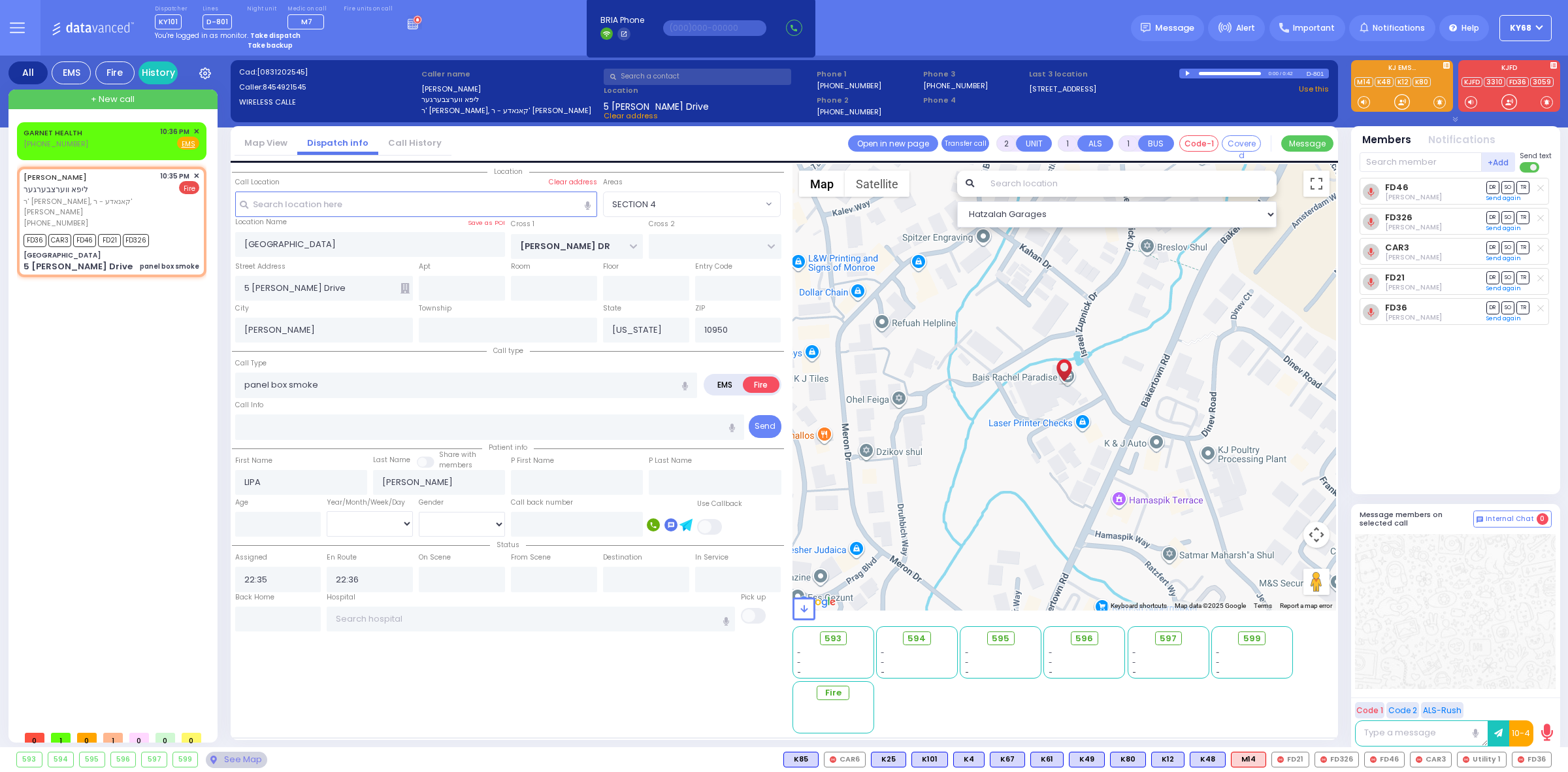
radio input "true"
select select
radio input "true"
select select
select select "SECTION 4"
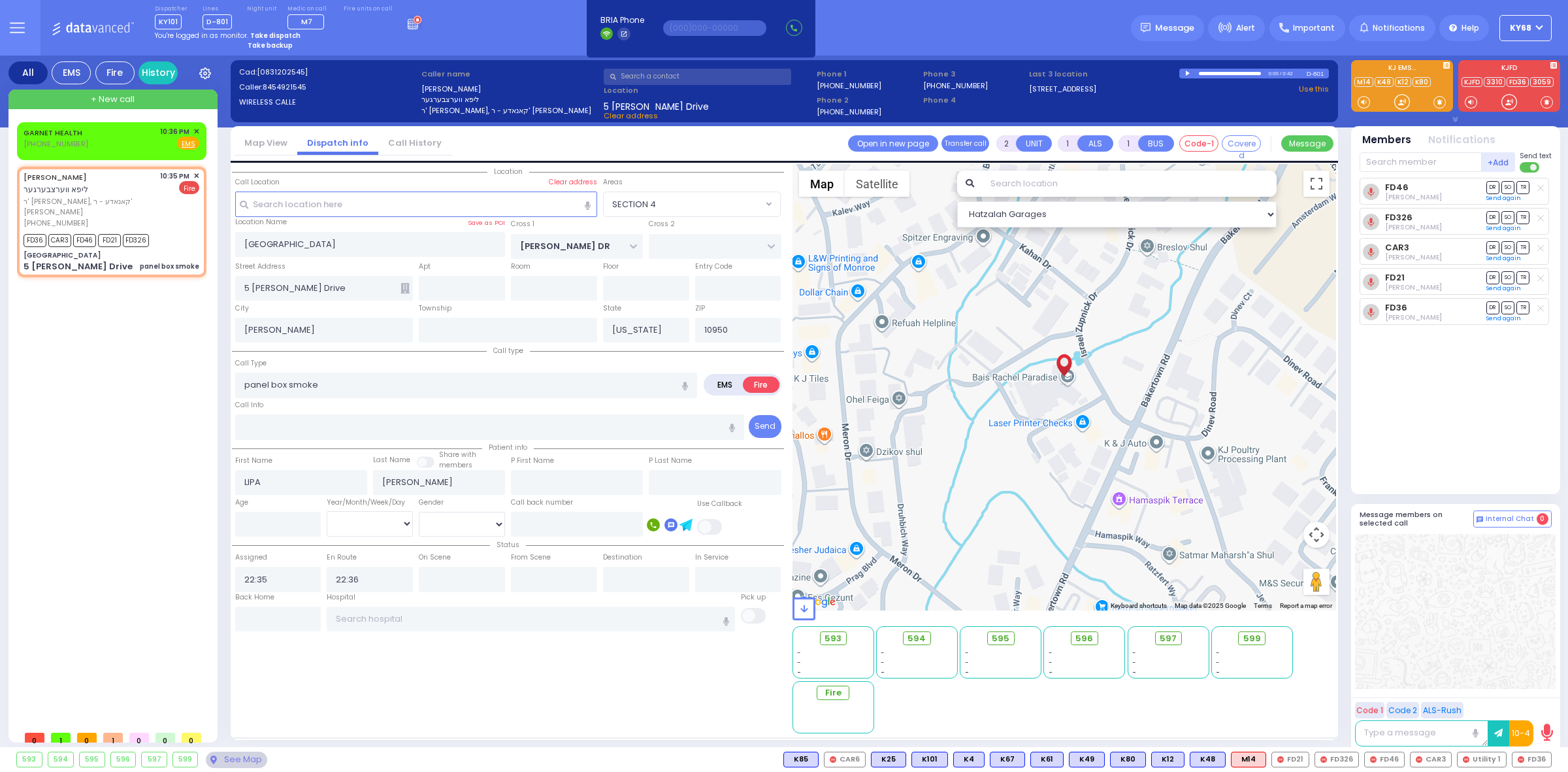
select select "Hatzalah Garages"
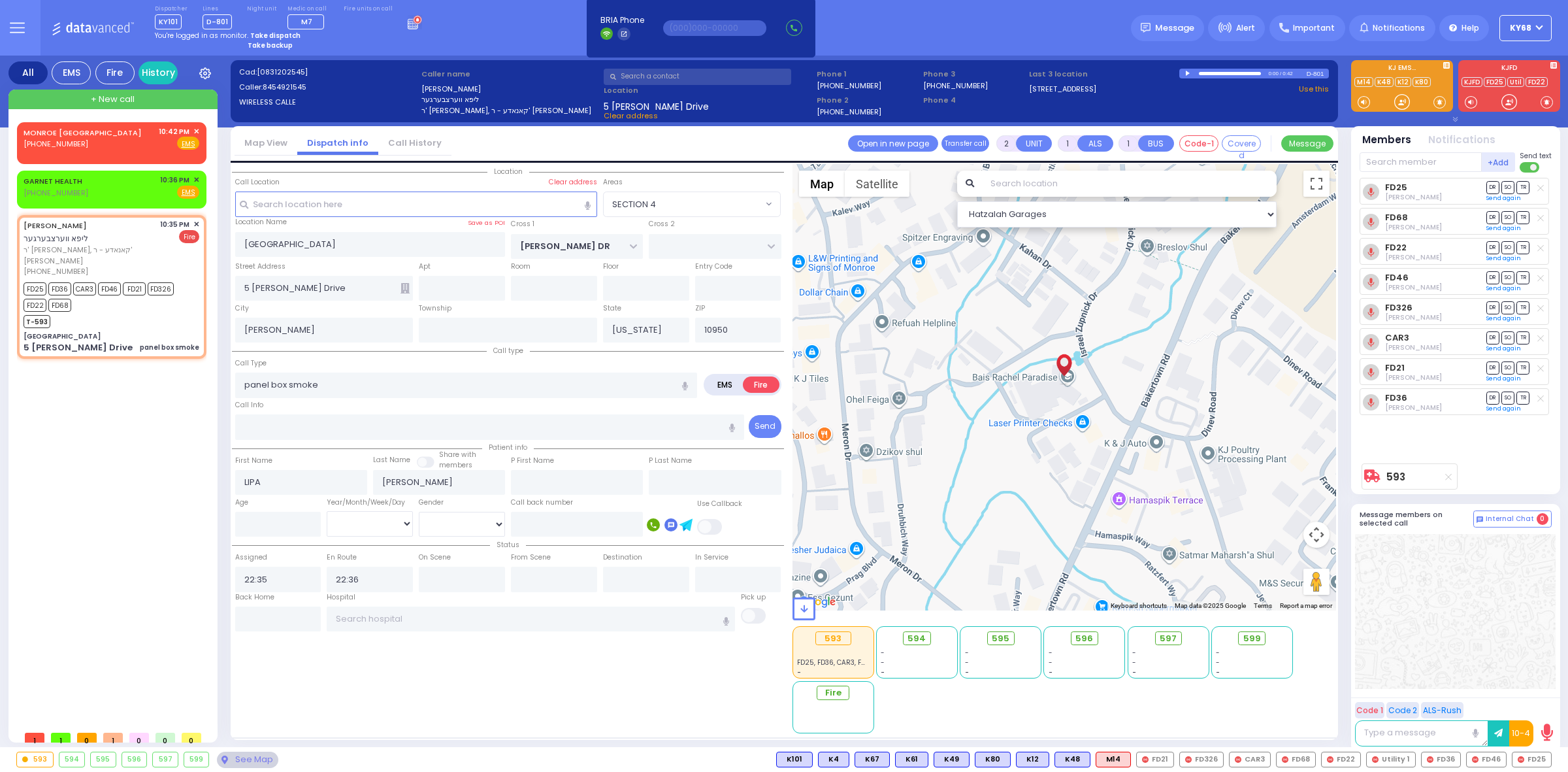
select select
radio input "true"
select select
select select "SECTION 4"
select select "Hatzalah Garages"
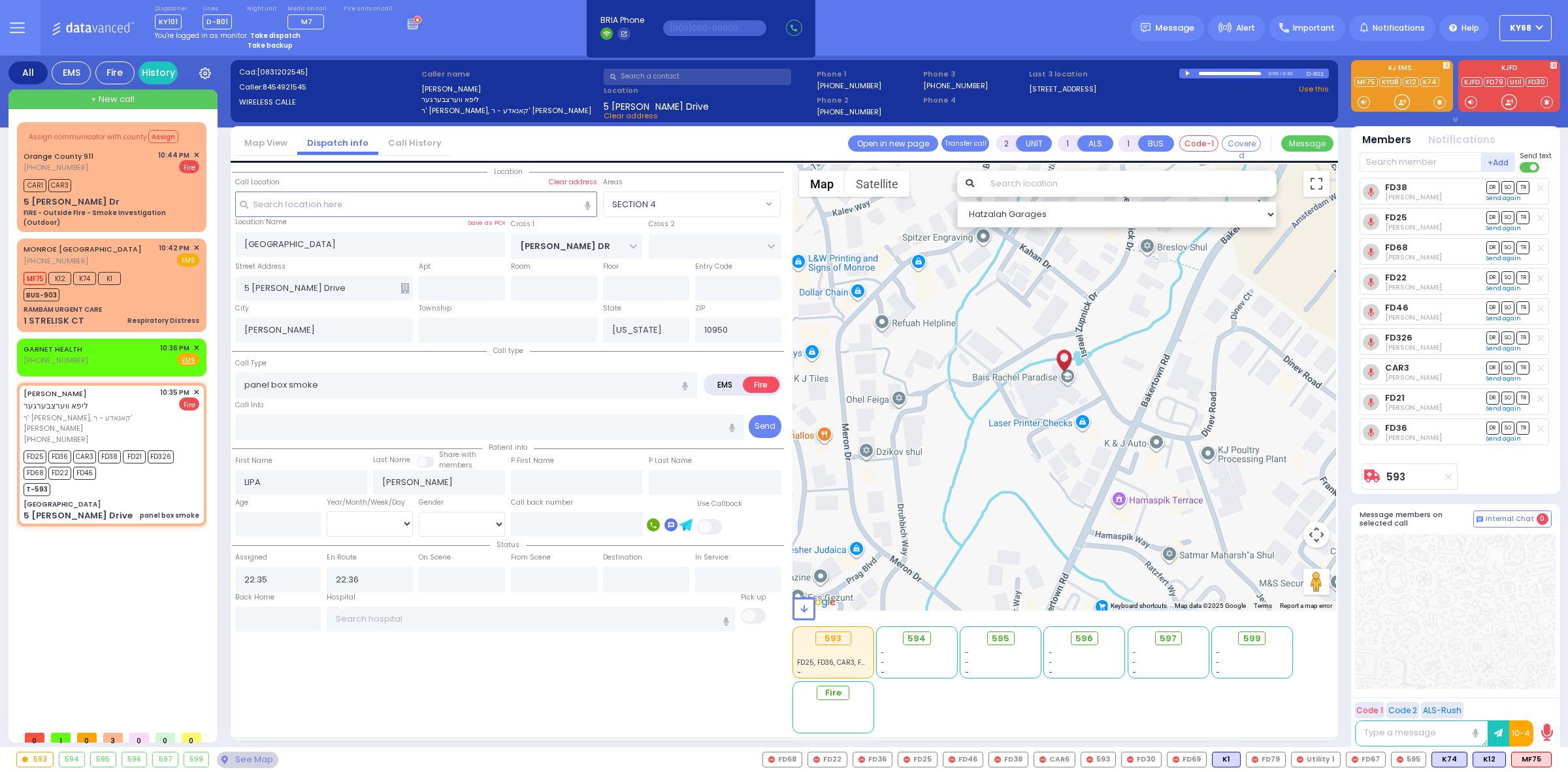
select select
radio input "true"
select select
select select "SECTION 4"
select select "Hatzalah Garages"
